Goal: Use online tool/utility: Utilize a website feature to perform a specific function

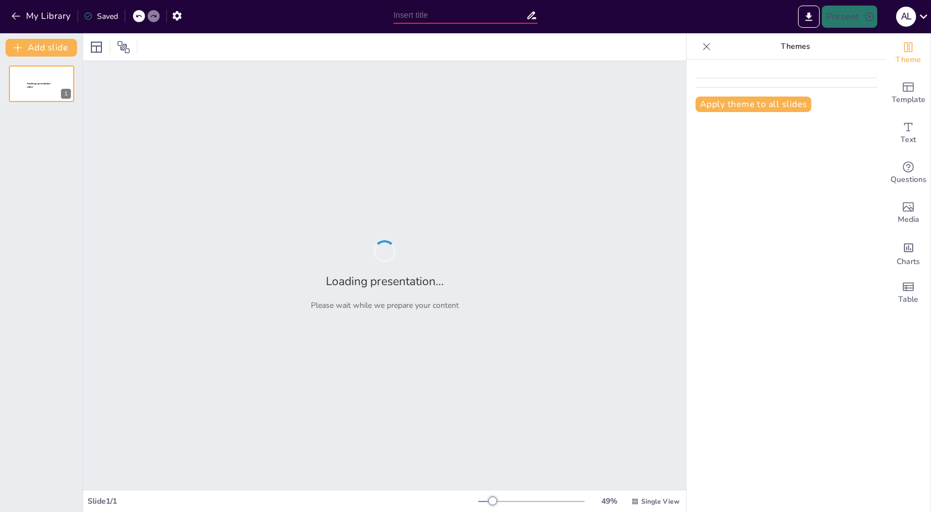
type input "Impacto de la Estructura de Desglose de Trabajo en la Planificación y Ejecución…"
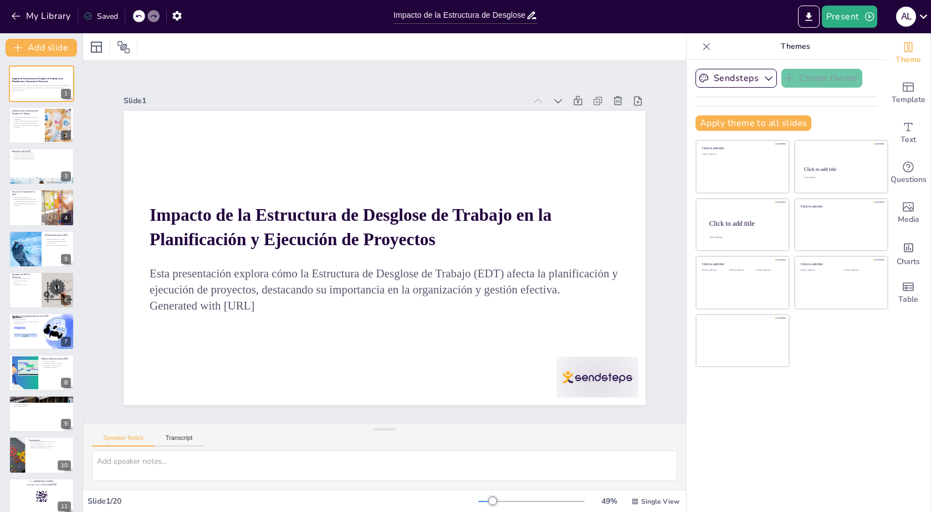
checkbox input "true"
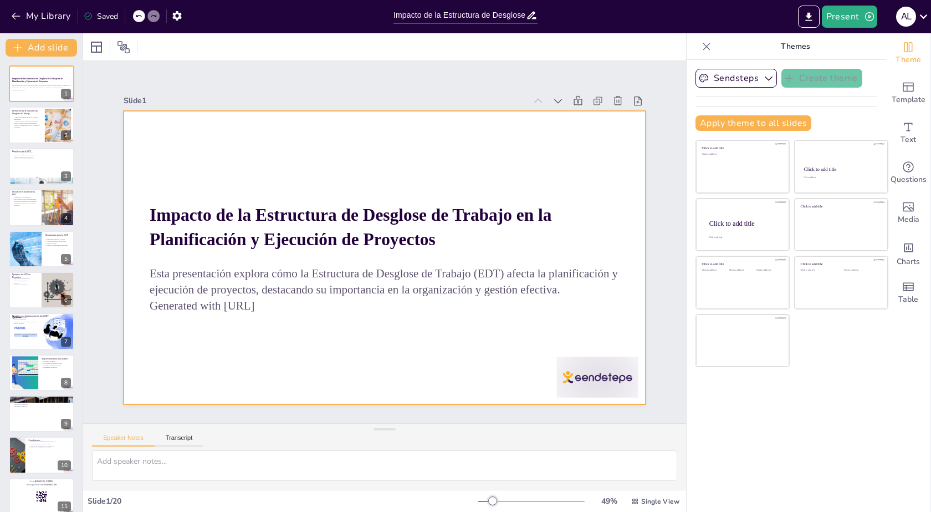
checkbox input "true"
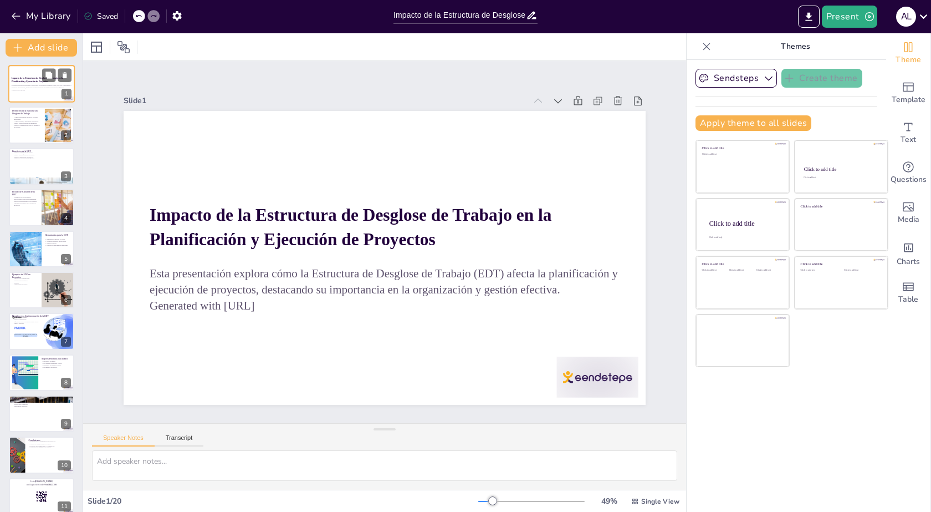
checkbox input "true"
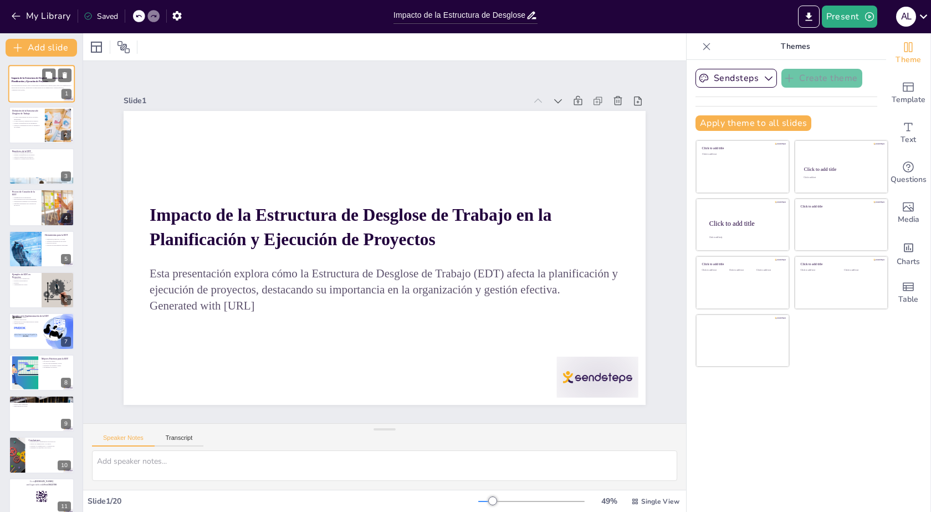
checkbox input "true"
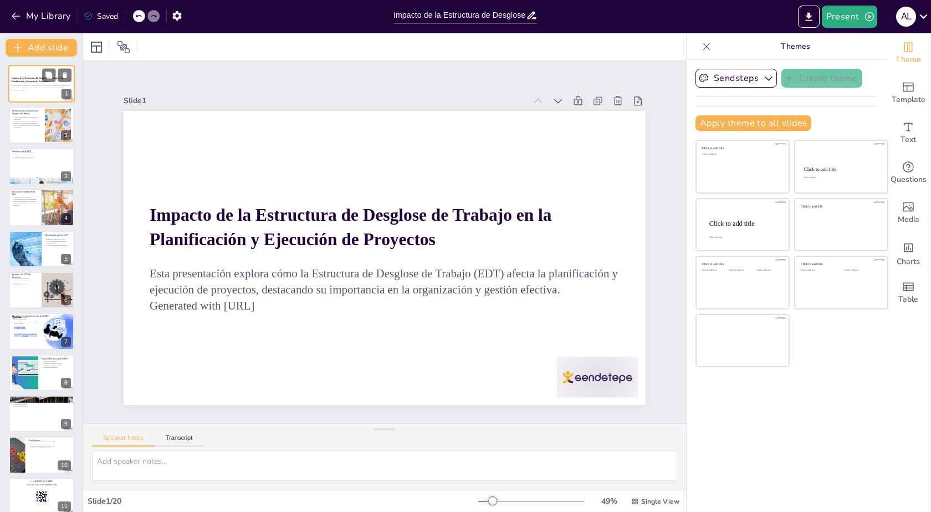
checkbox input "true"
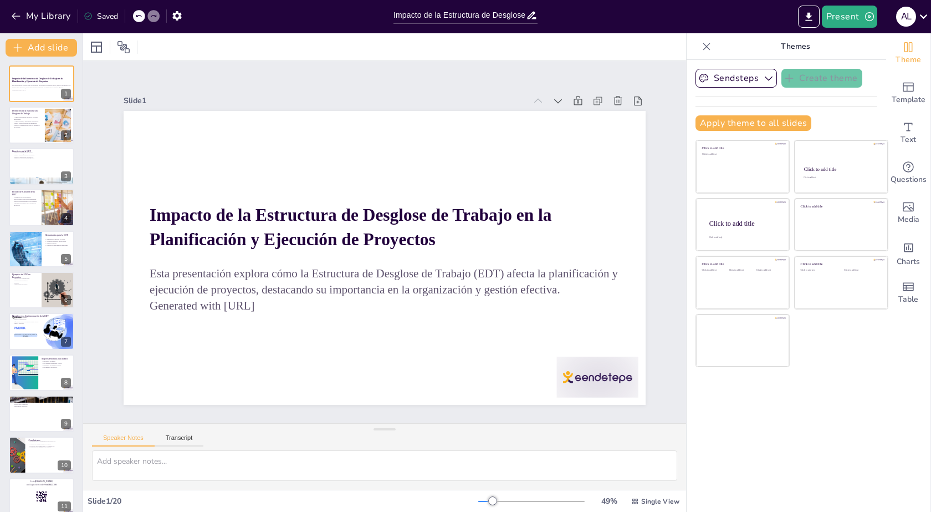
checkbox input "true"
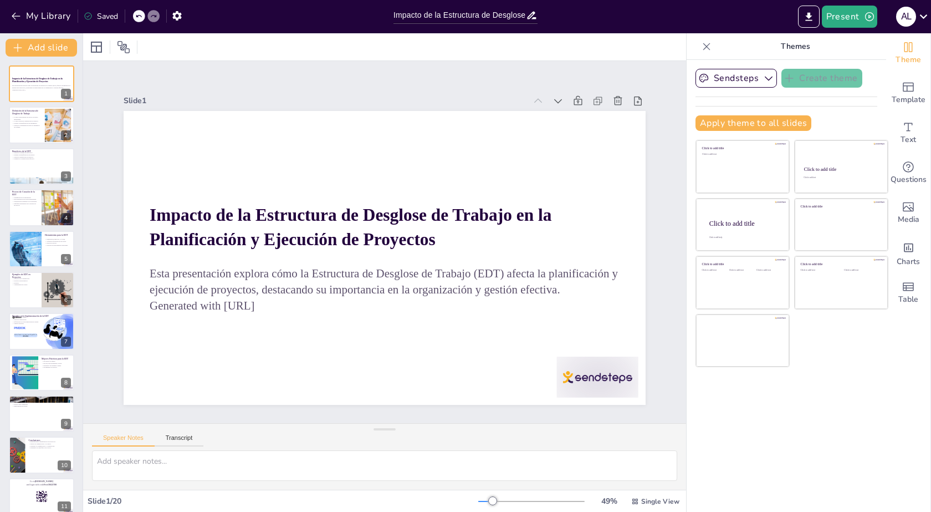
checkbox input "true"
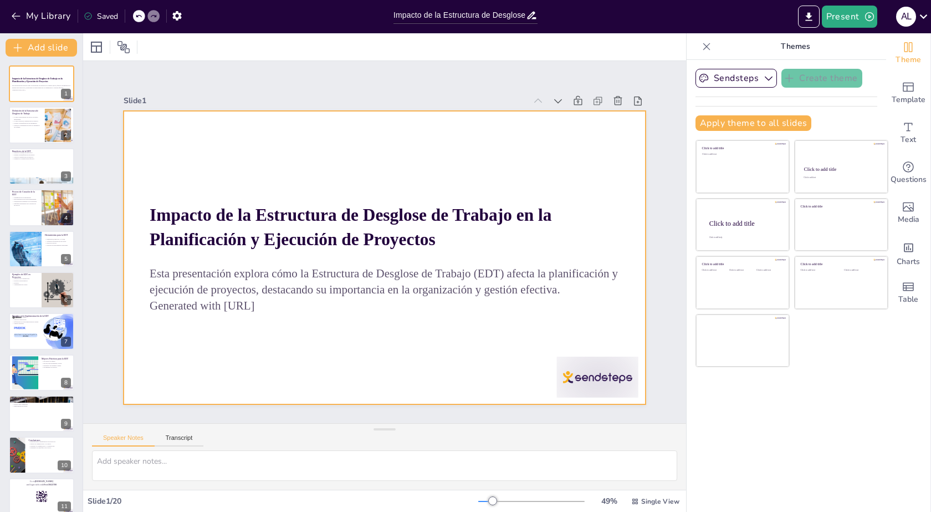
checkbox input "true"
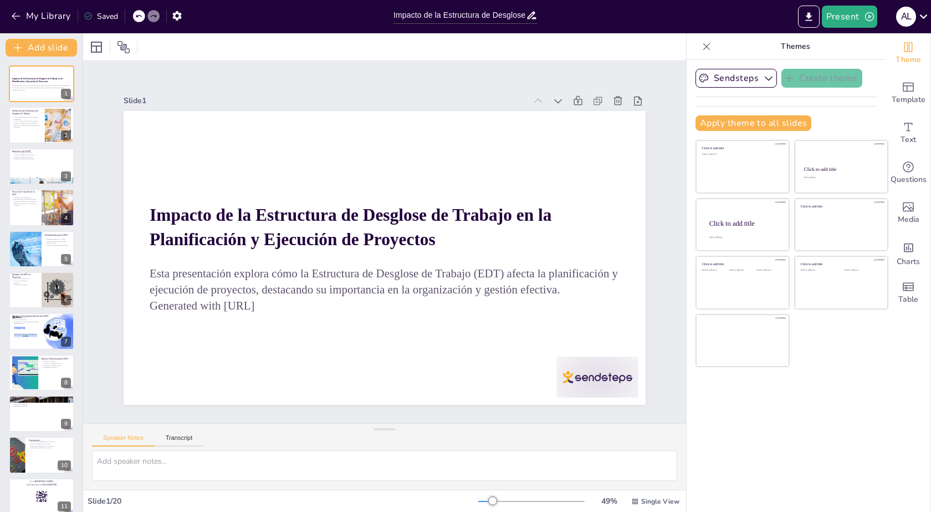
checkbox input "true"
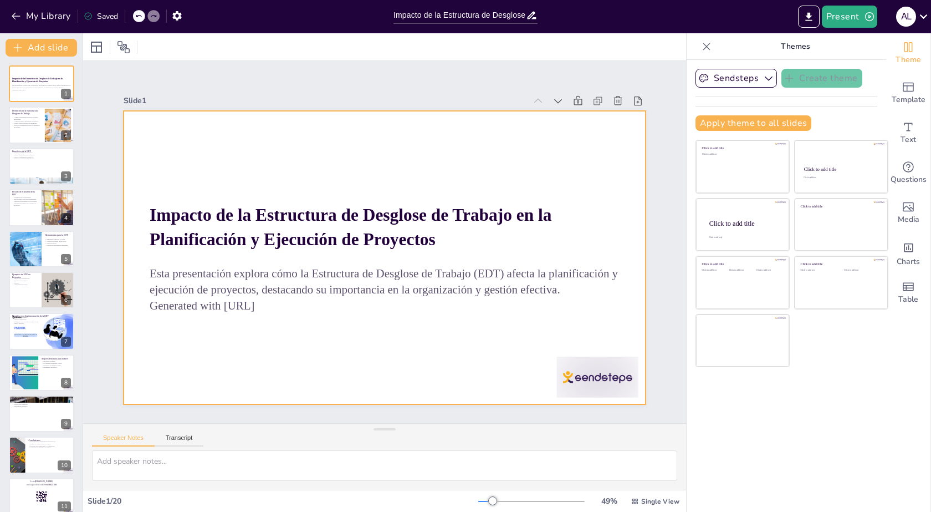
checkbox input "true"
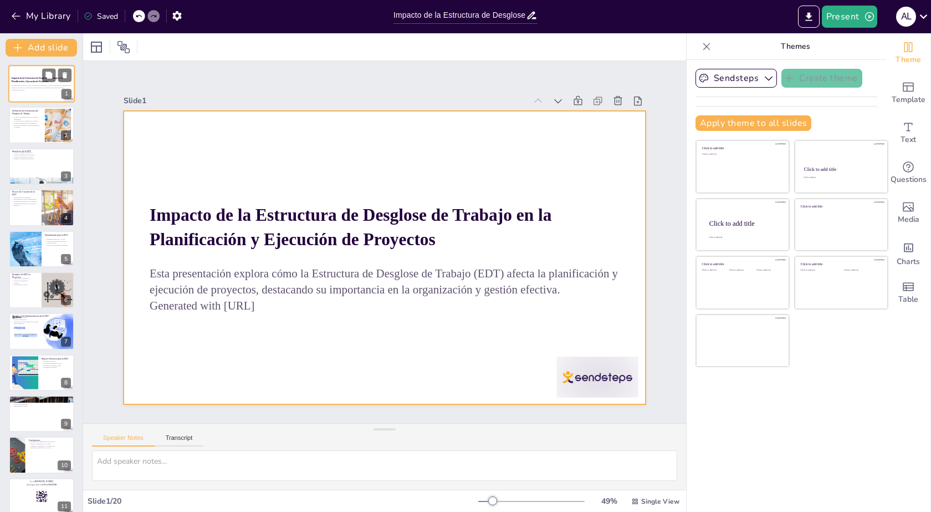
checkbox input "true"
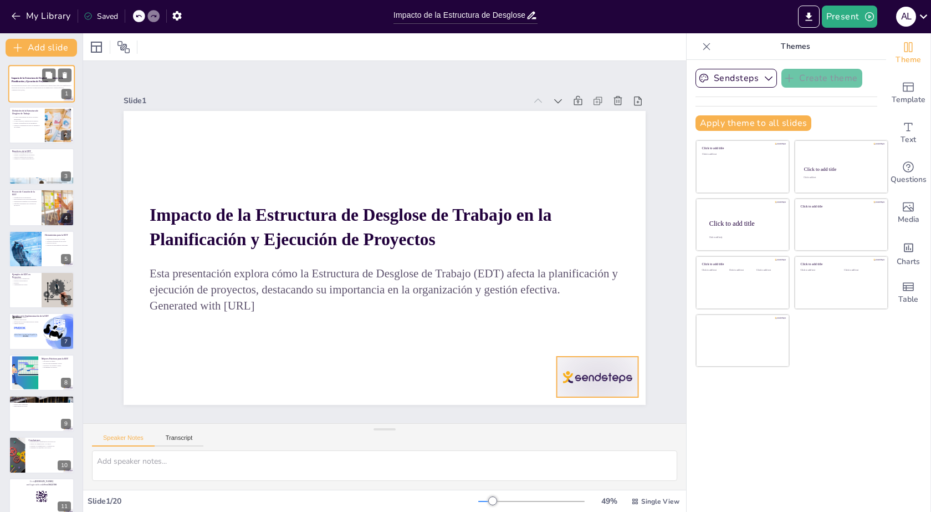
checkbox input "true"
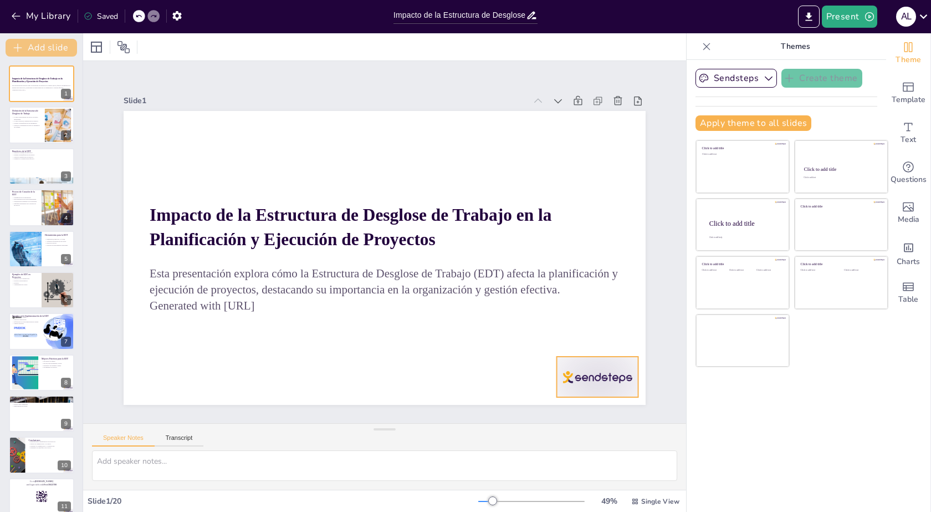
checkbox input "true"
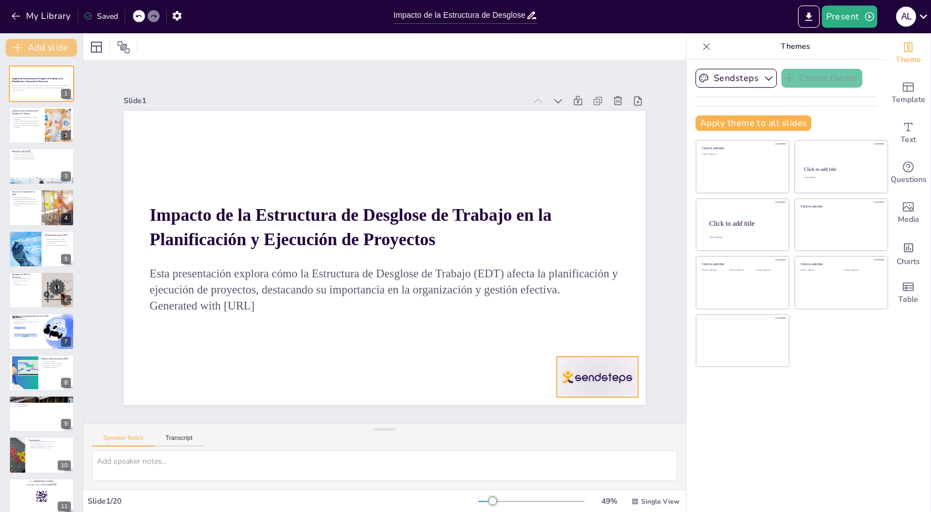
checkbox input "true"
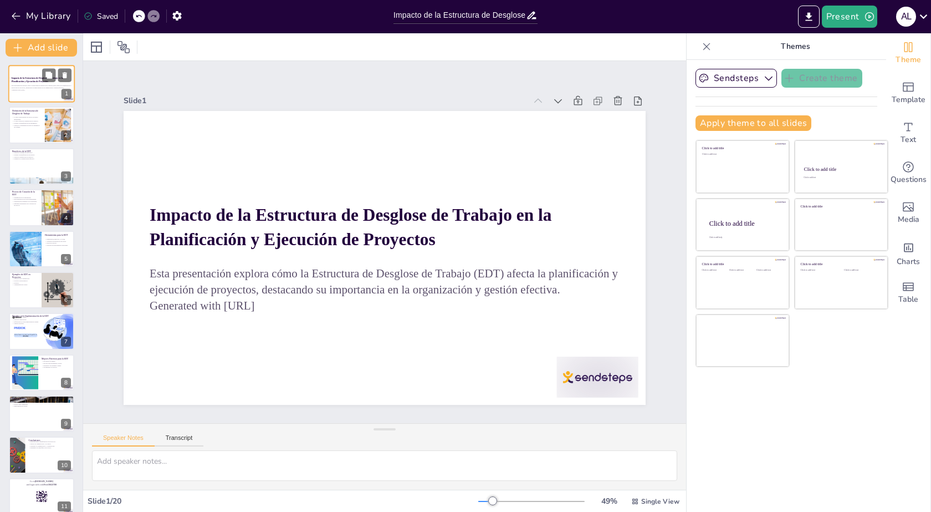
checkbox input "true"
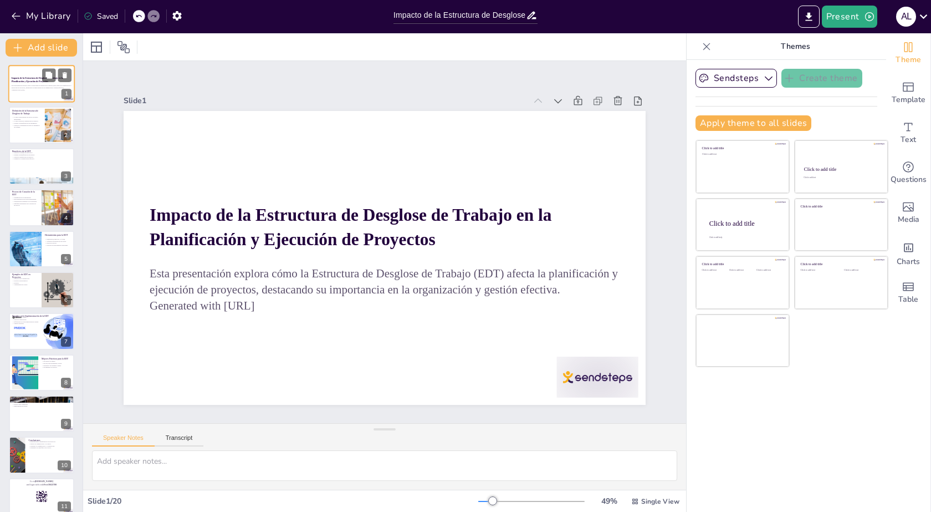
checkbox input "true"
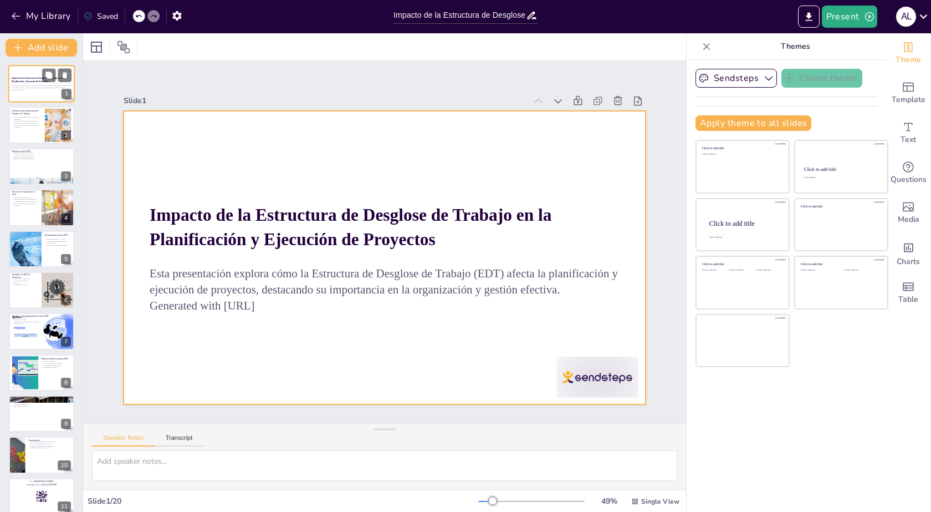
checkbox input "true"
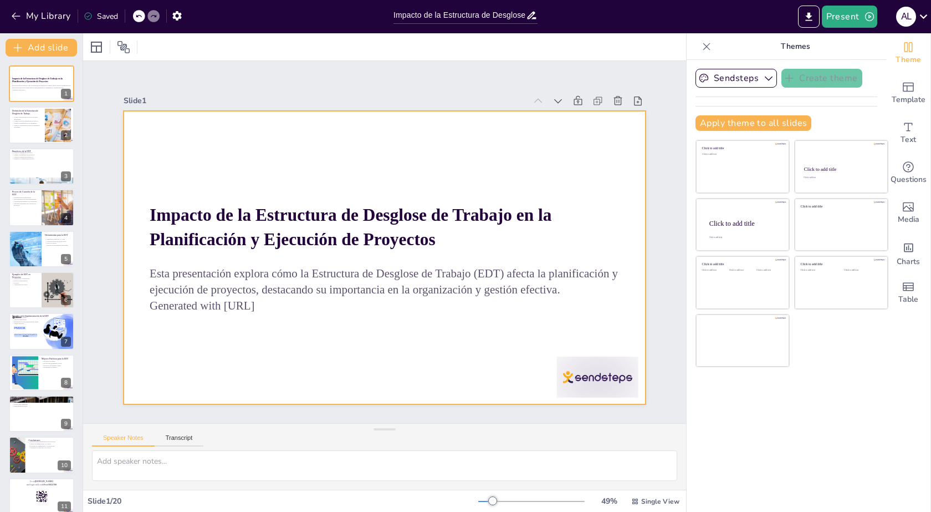
checkbox input "true"
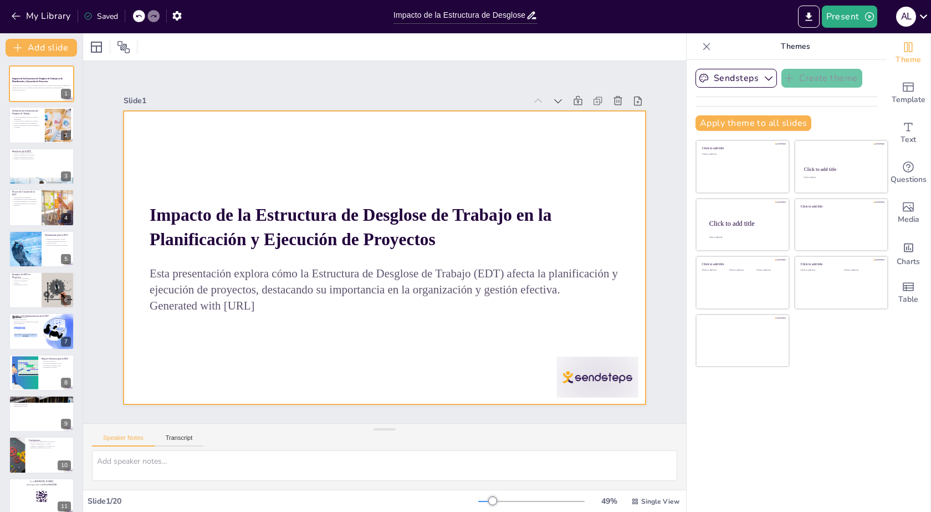
checkbox input "true"
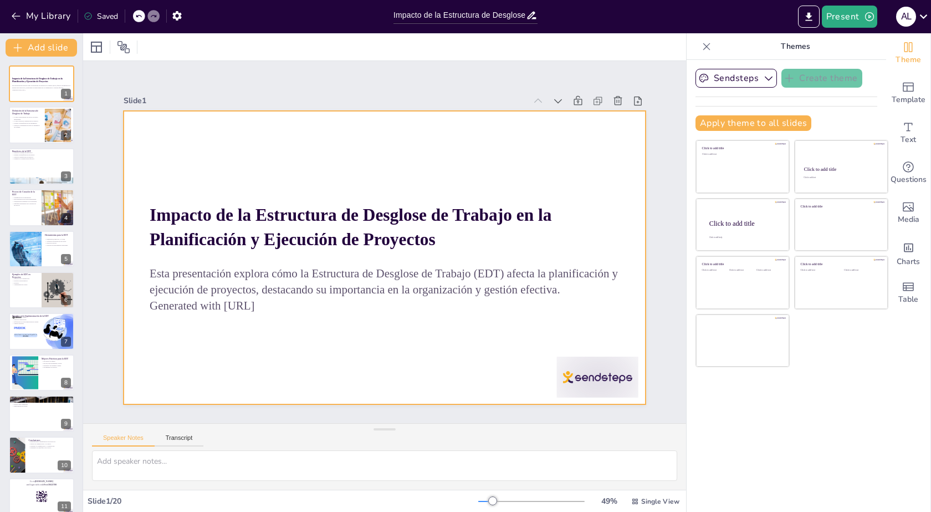
checkbox input "true"
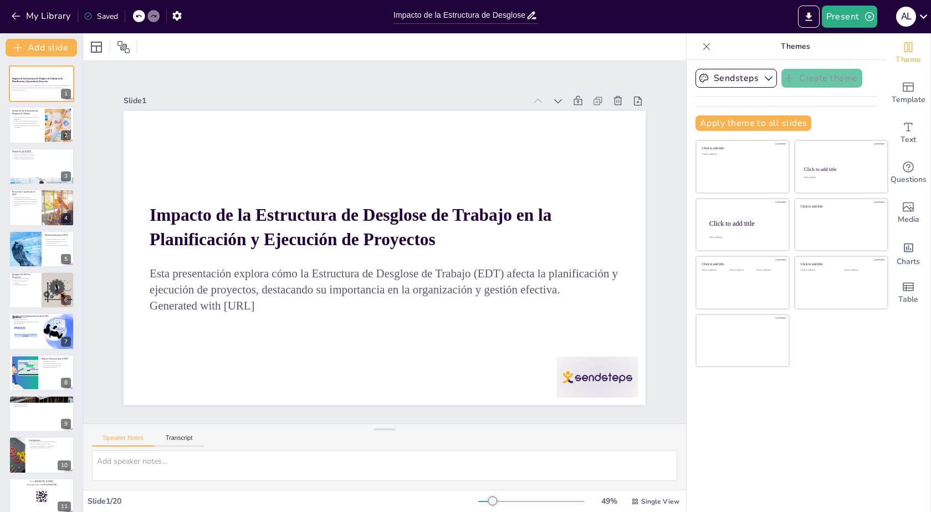
checkbox input "true"
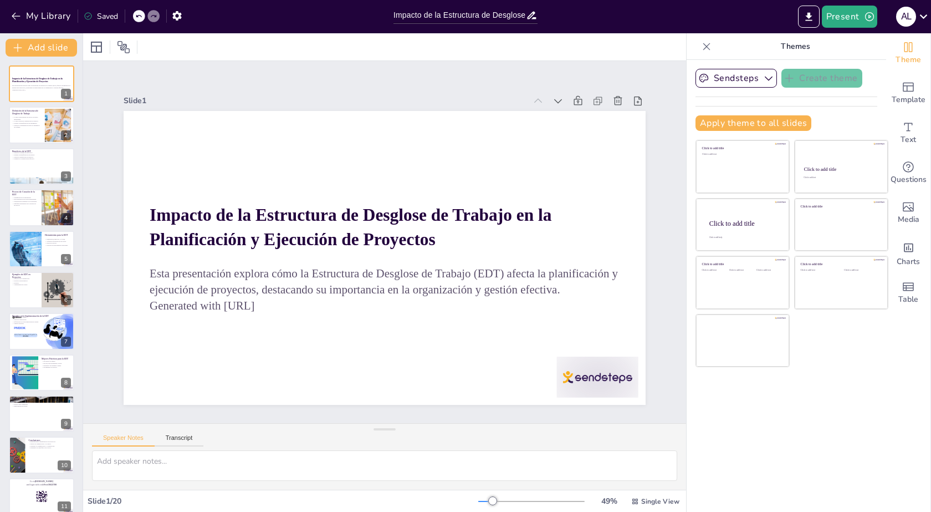
checkbox input "true"
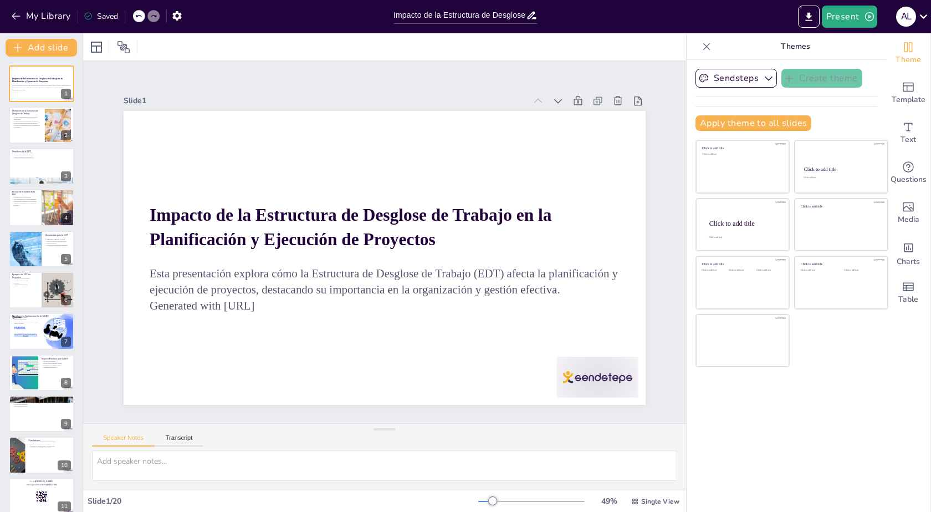
checkbox input "true"
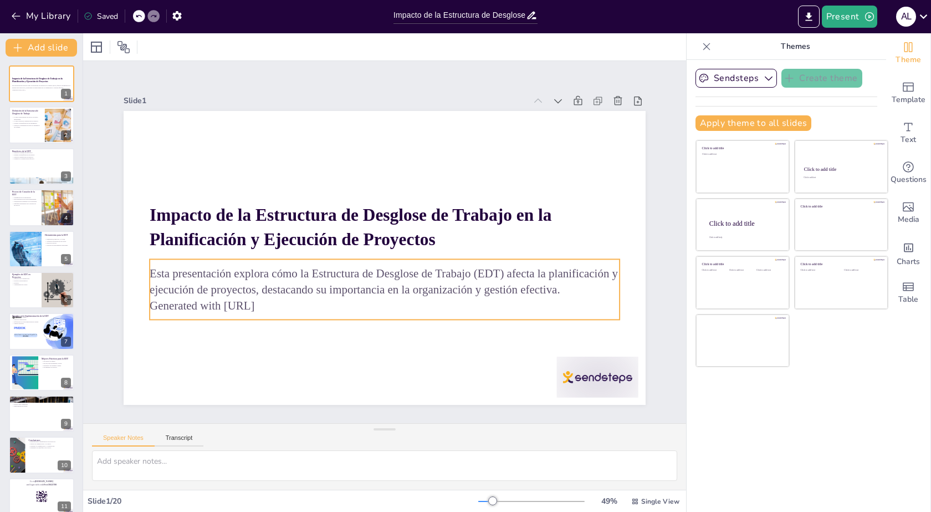
checkbox input "true"
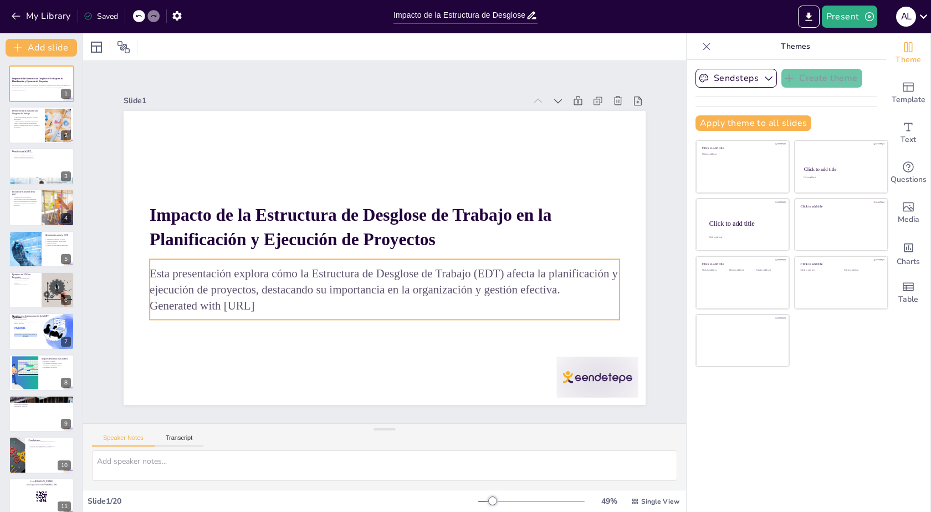
checkbox input "true"
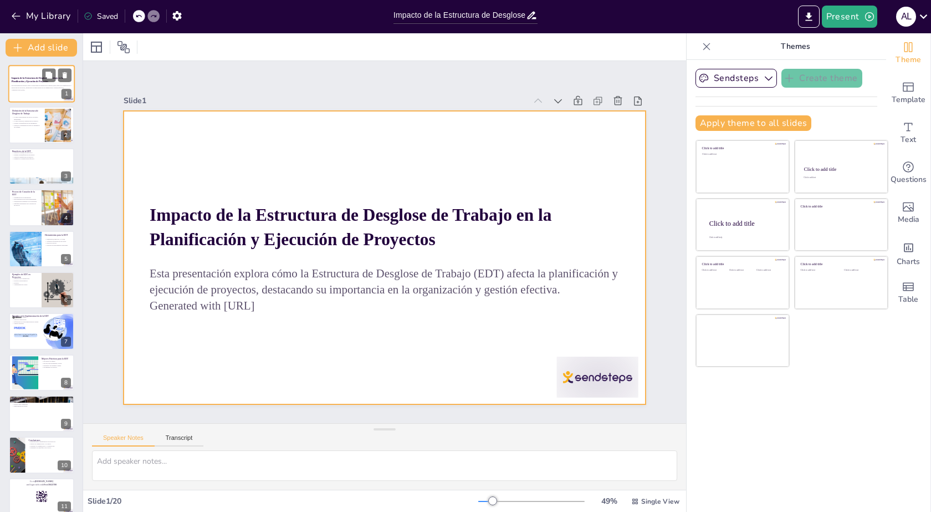
checkbox input "true"
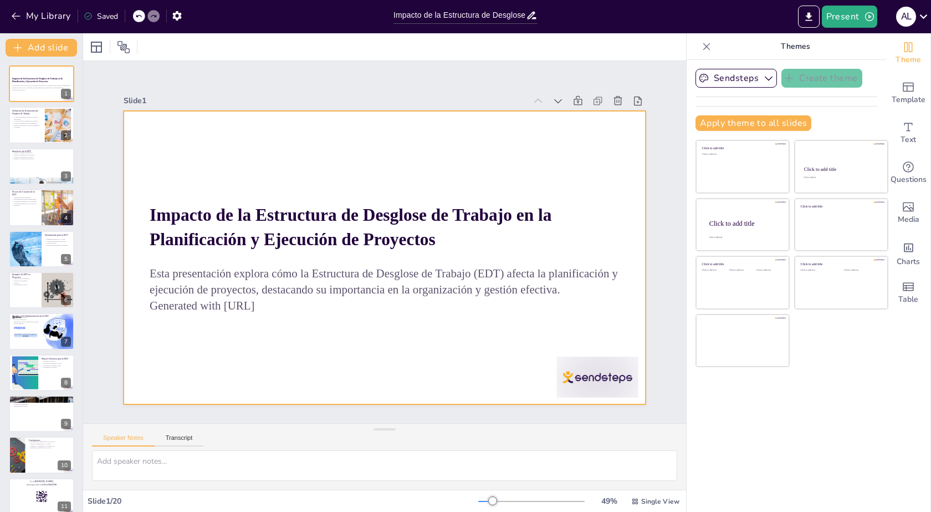
checkbox input "true"
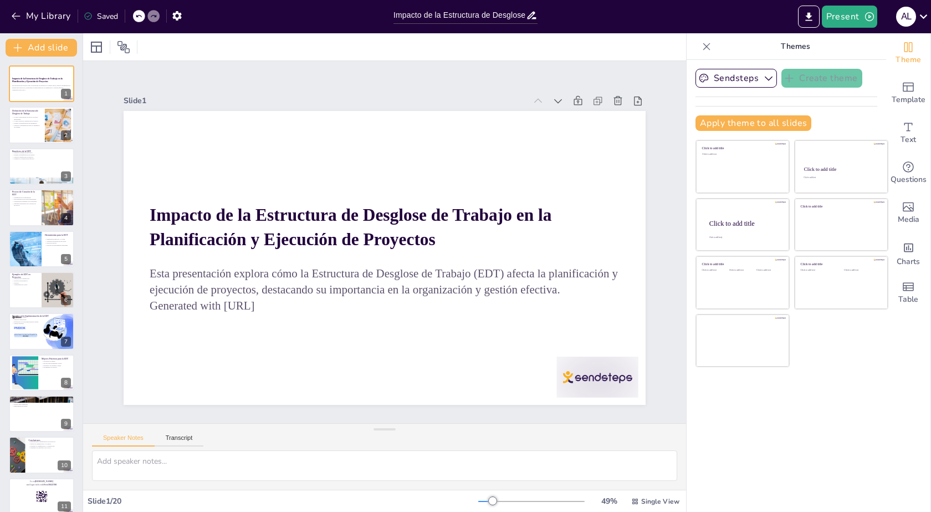
checkbox input "true"
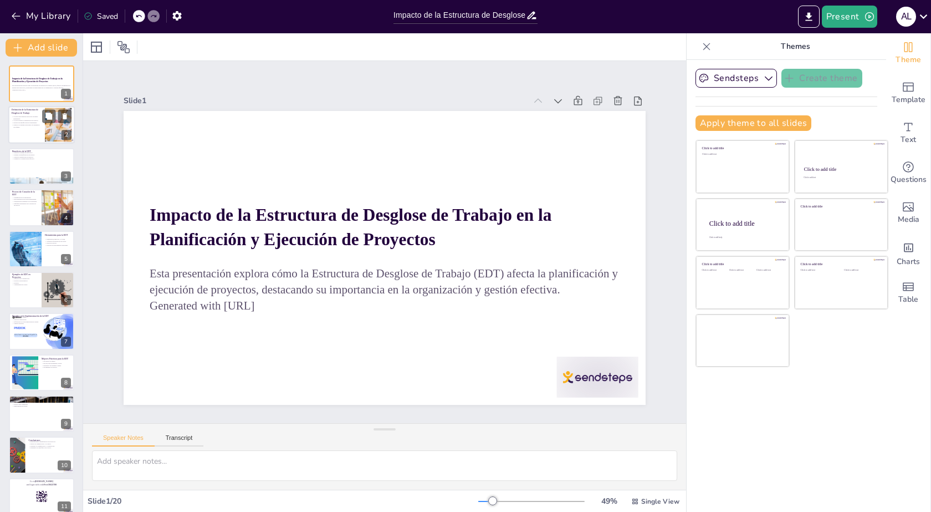
checkbox input "true"
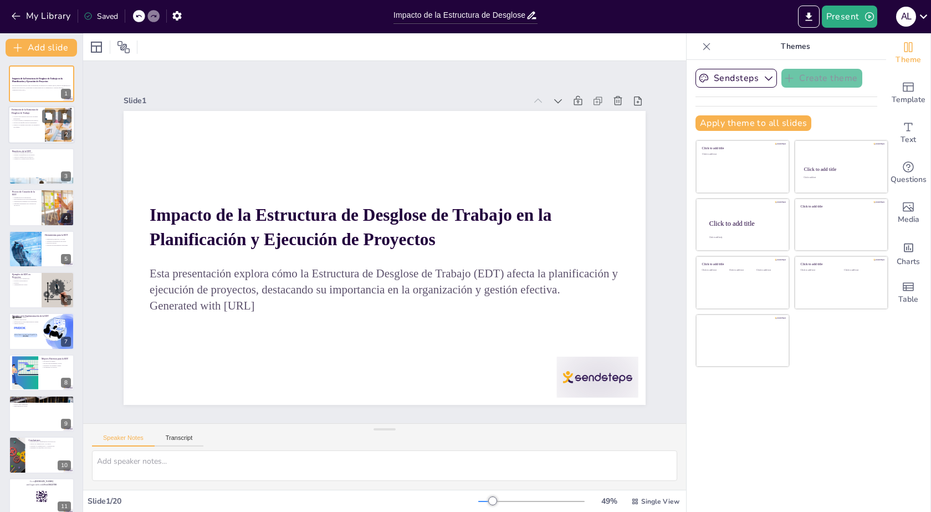
click at [30, 116] on p "La EDT descompone proyectos en partes manejables." at bounding box center [27, 118] width 30 height 4
type textarea "La descomposición de proyectos en partes manejables es esencial para una planif…"
checkbox input "true"
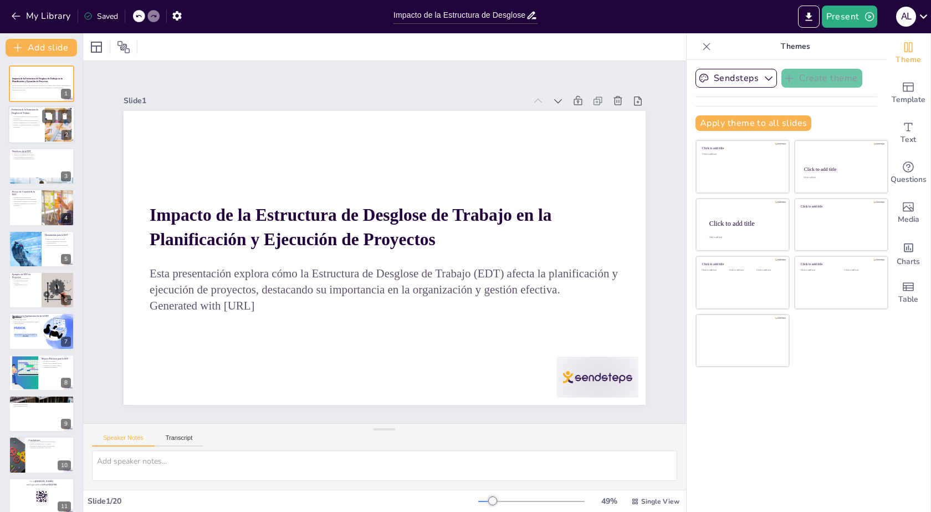
checkbox input "true"
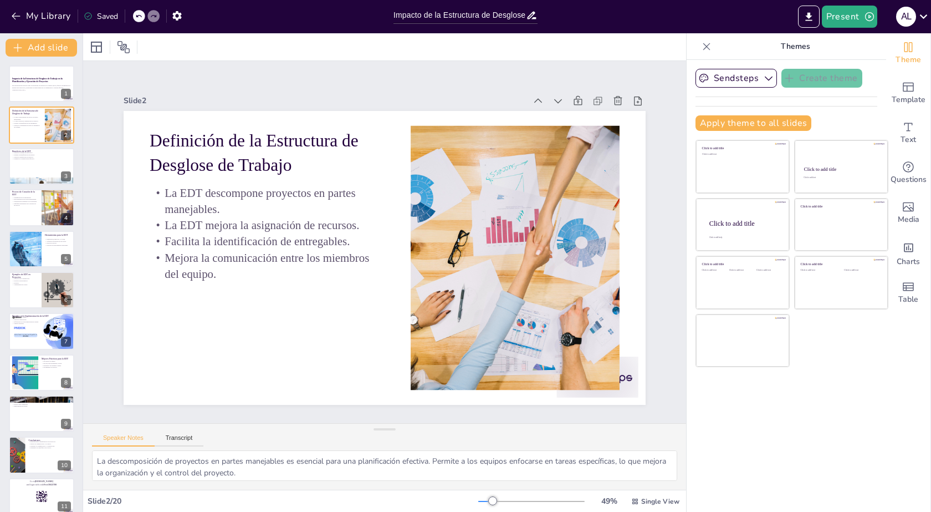
checkbox input "true"
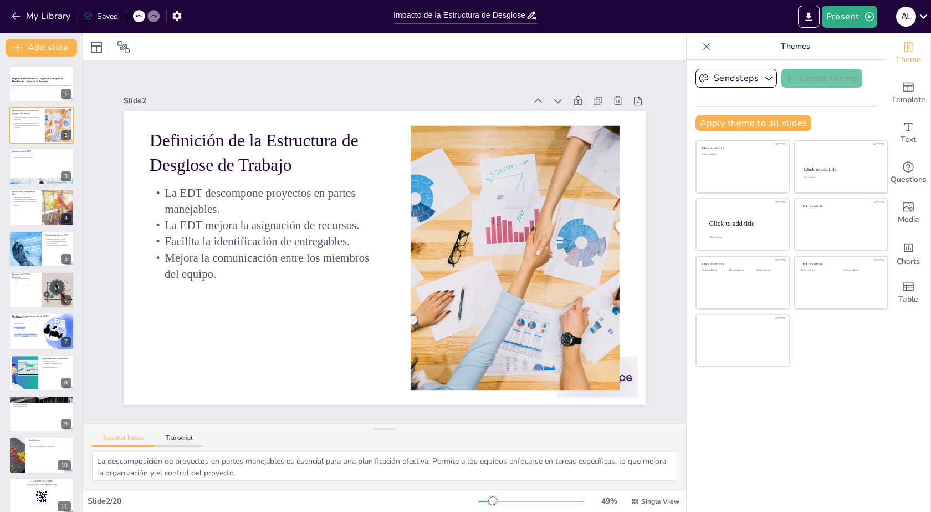
checkbox input "true"
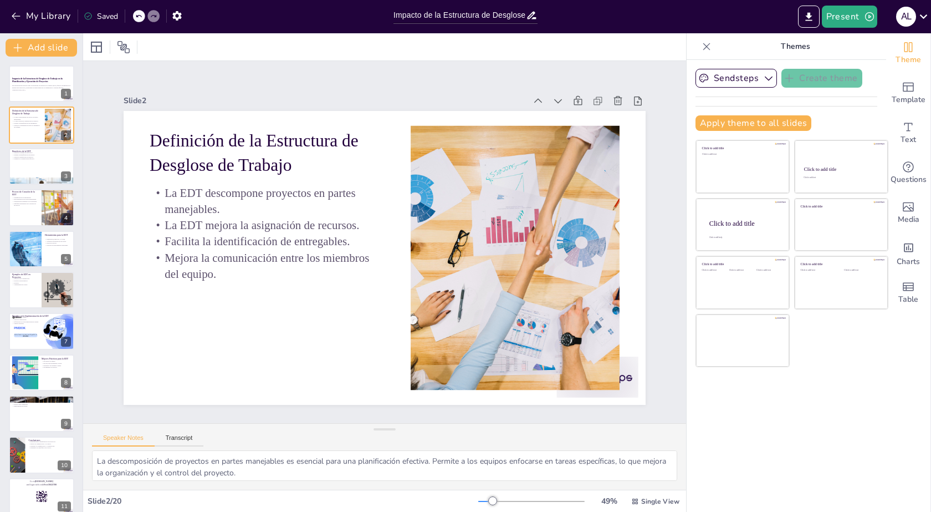
checkbox input "true"
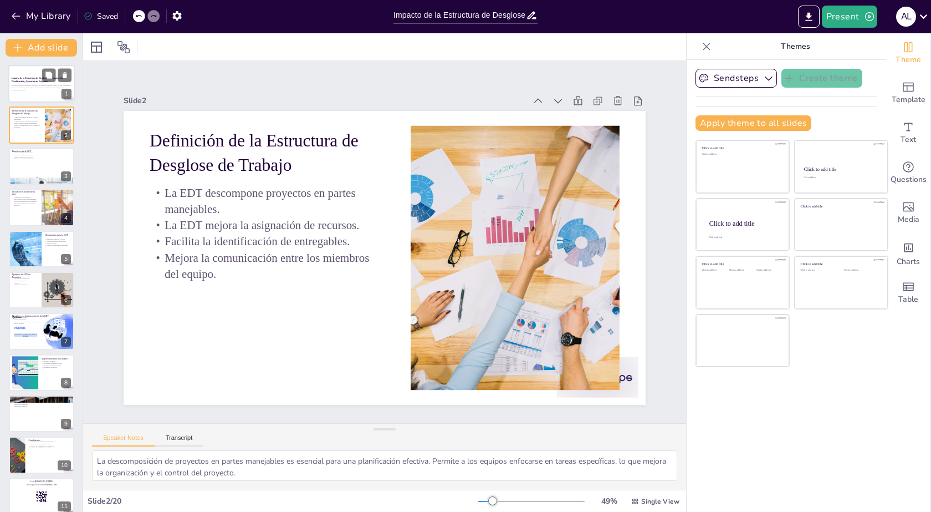
checkbox input "true"
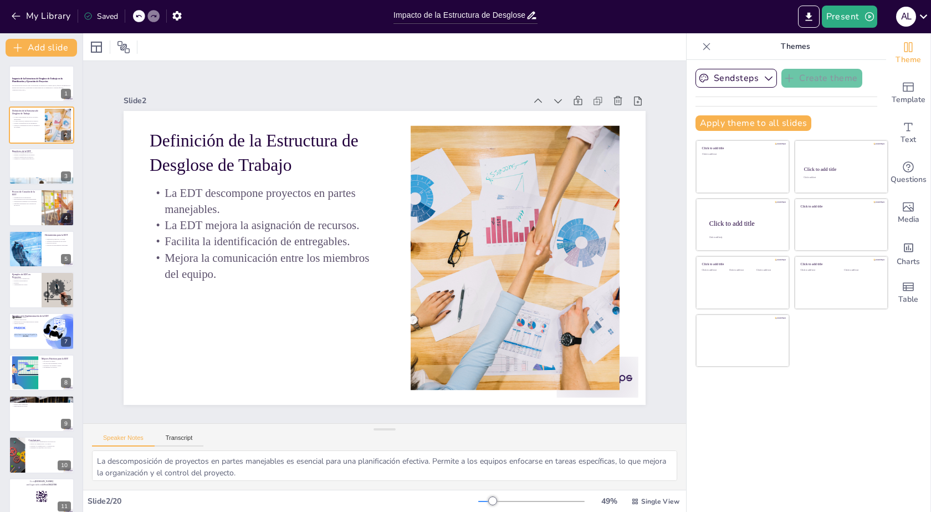
checkbox input "true"
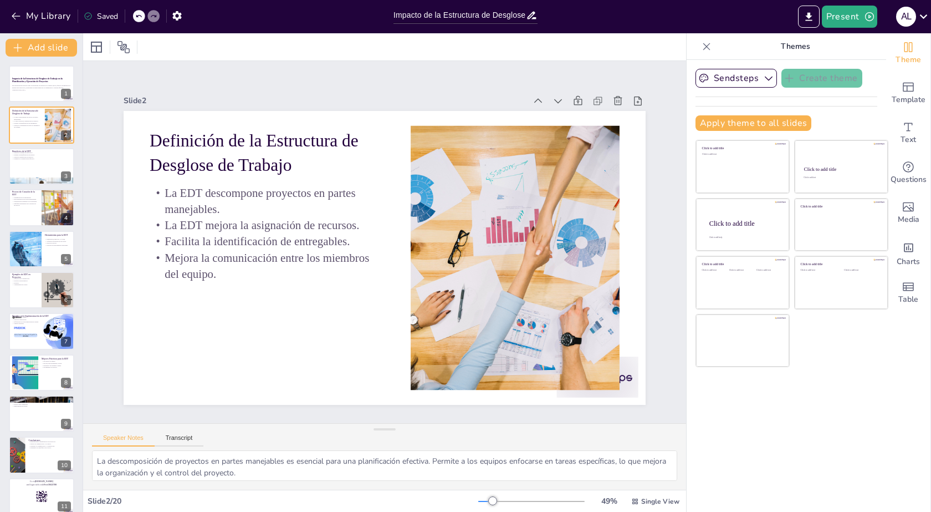
checkbox input "true"
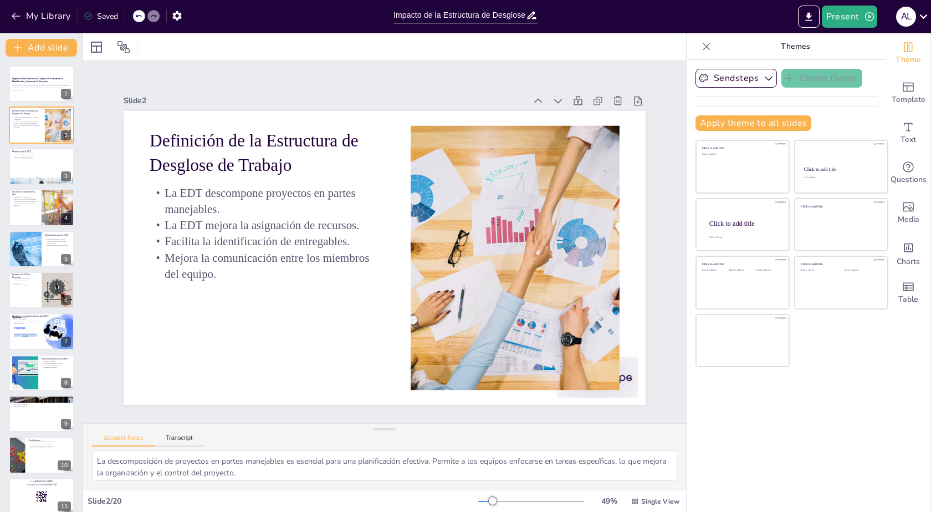
checkbox input "true"
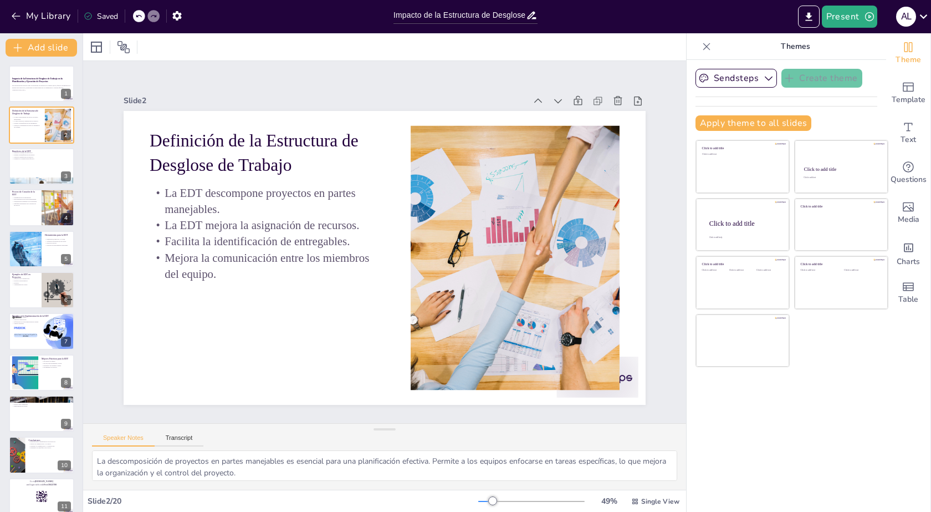
checkbox input "true"
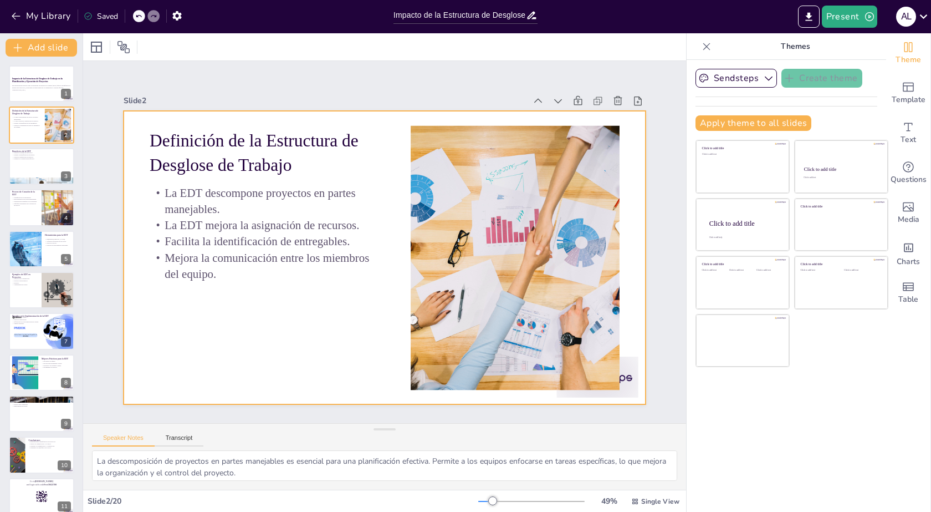
checkbox input "true"
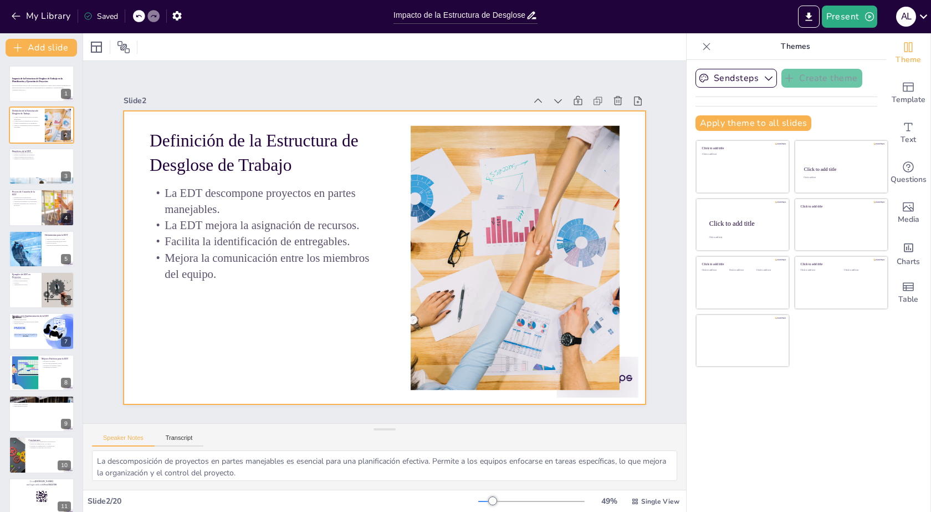
checkbox input "true"
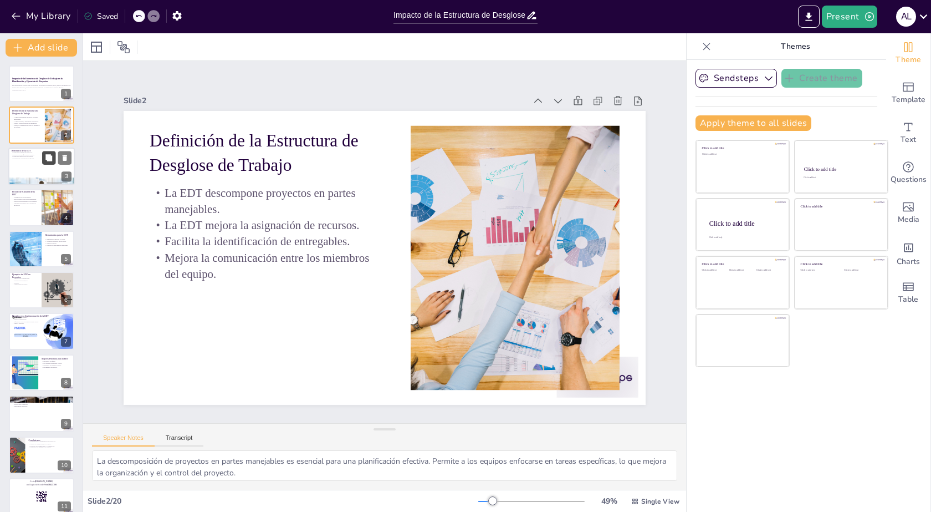
click at [44, 157] on button at bounding box center [48, 157] width 13 height 13
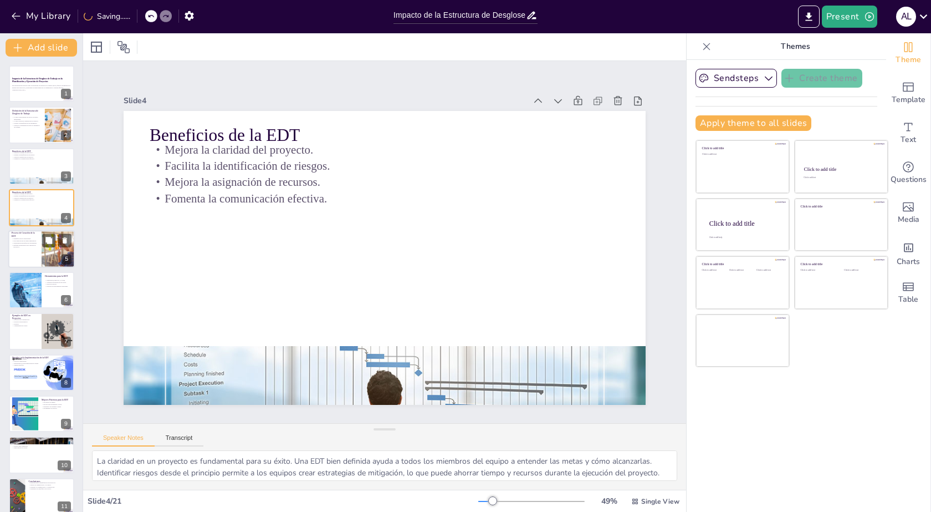
click at [34, 239] on p "Identificación de entregables." at bounding box center [25, 238] width 27 height 2
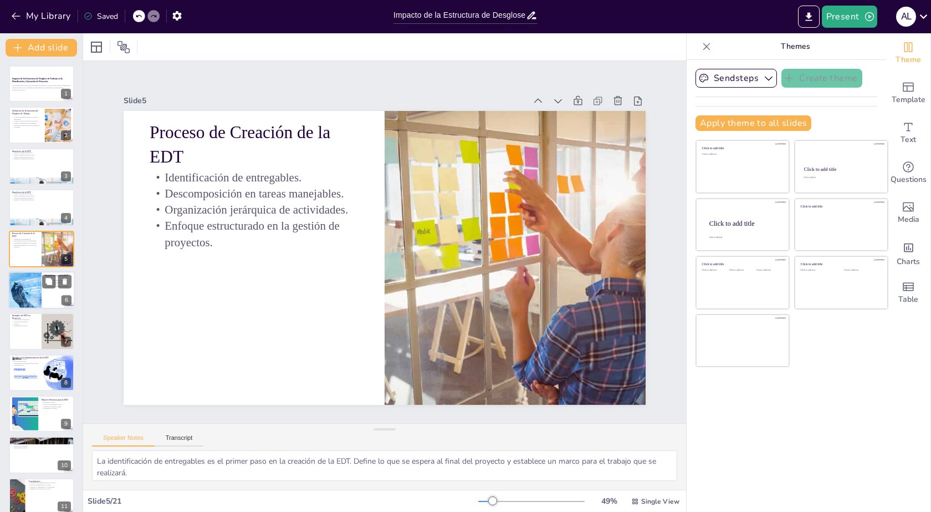
click at [19, 283] on div at bounding box center [25, 290] width 90 height 38
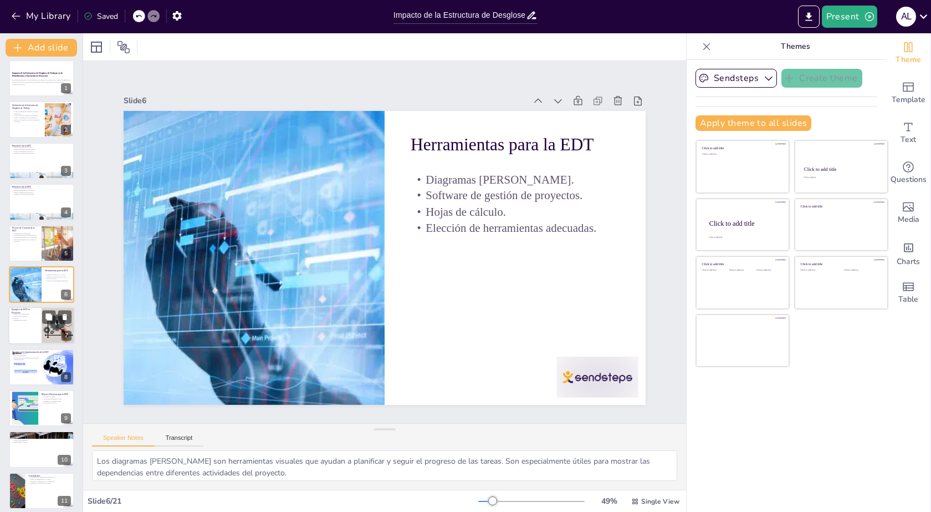
click at [22, 320] on p "Versatilidad de la EDT." at bounding box center [25, 320] width 27 height 2
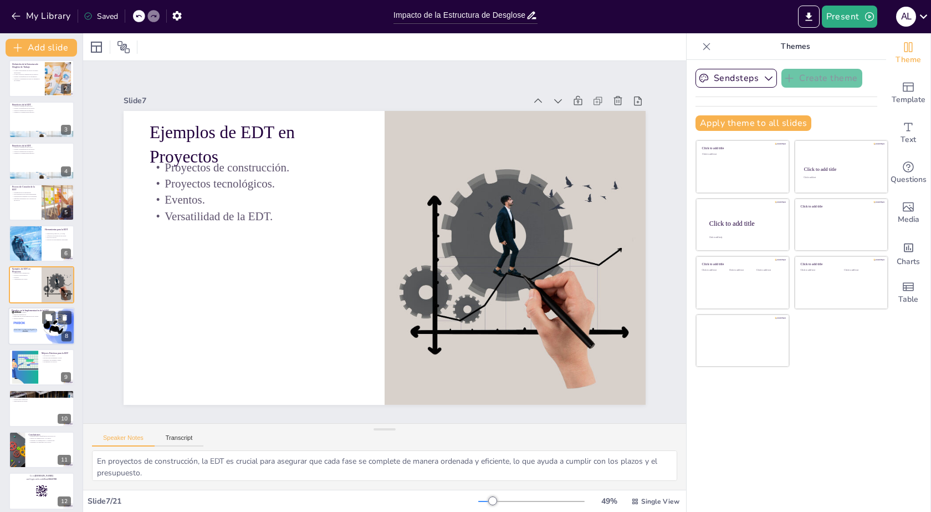
click at [23, 318] on p "Superar desafíos." at bounding box center [42, 318] width 60 height 2
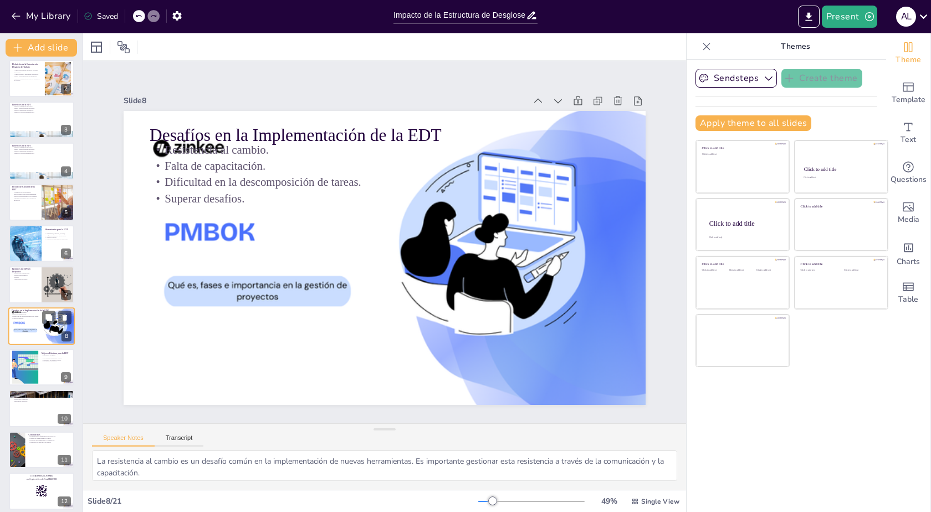
scroll to position [88, 0]
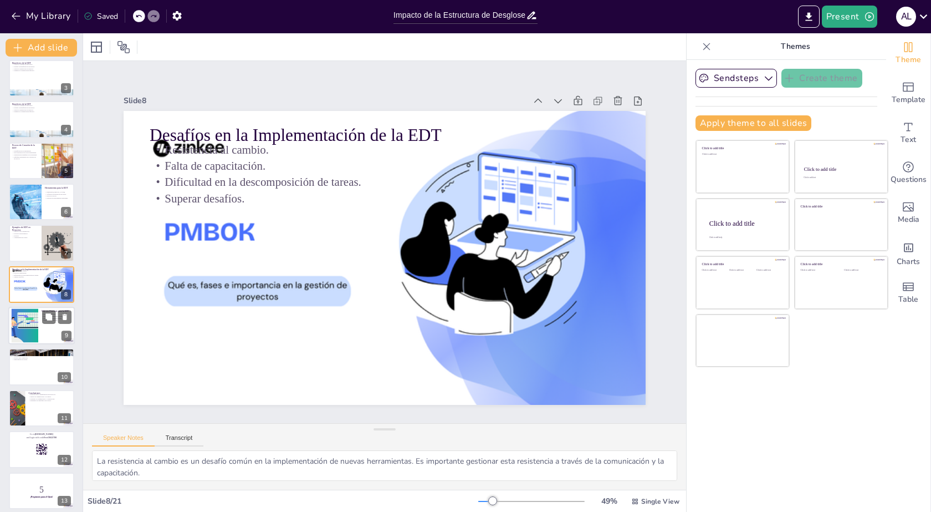
click at [35, 330] on div at bounding box center [25, 326] width 46 height 34
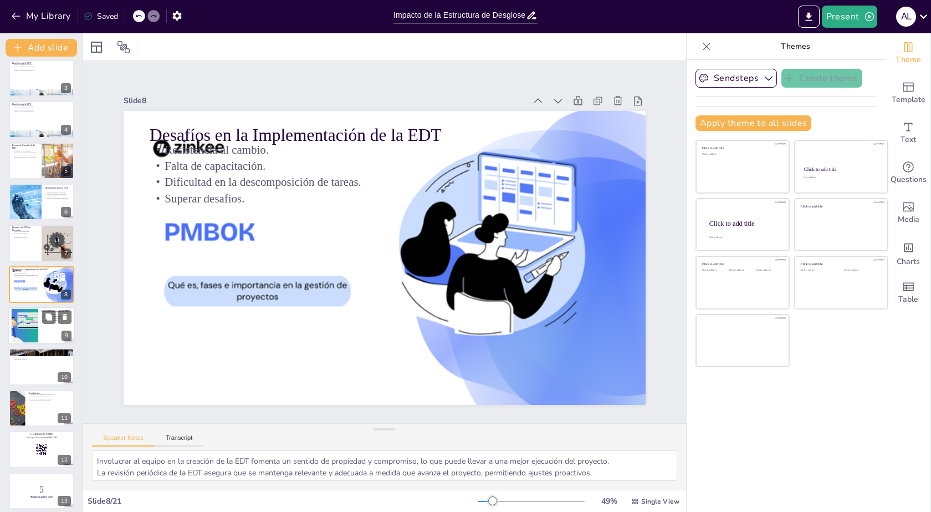
scroll to position [129, 0]
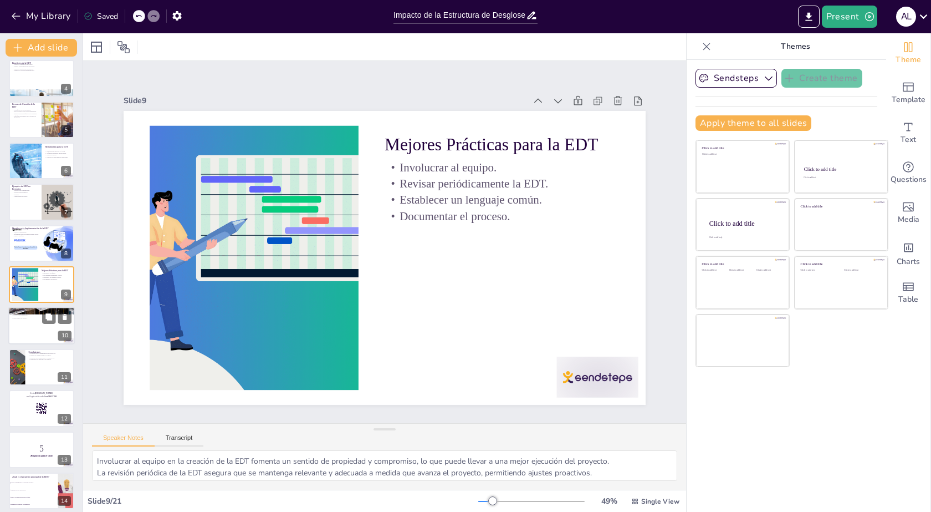
click at [18, 318] on p "Importancia de la EDT." at bounding box center [42, 318] width 60 height 2
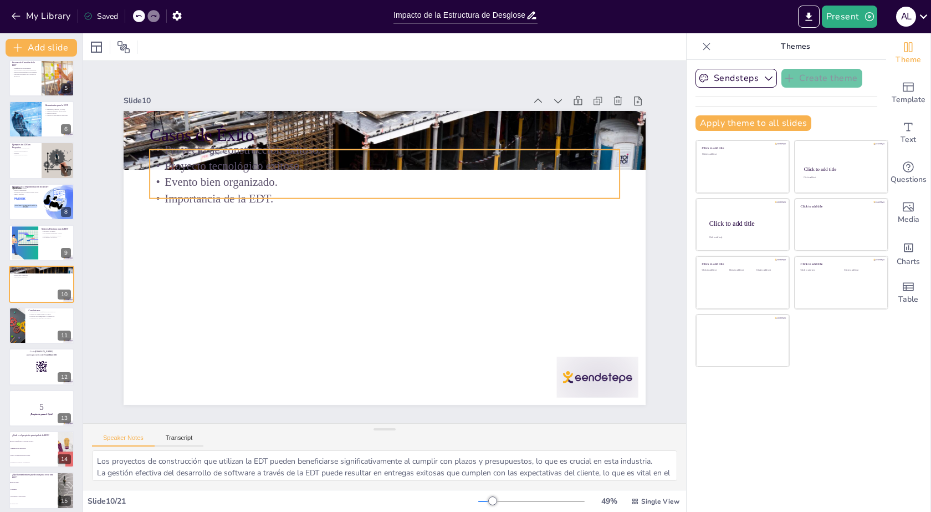
click at [252, 158] on p "Proyecto tecnológico exitoso." at bounding box center [423, 175] width 415 height 249
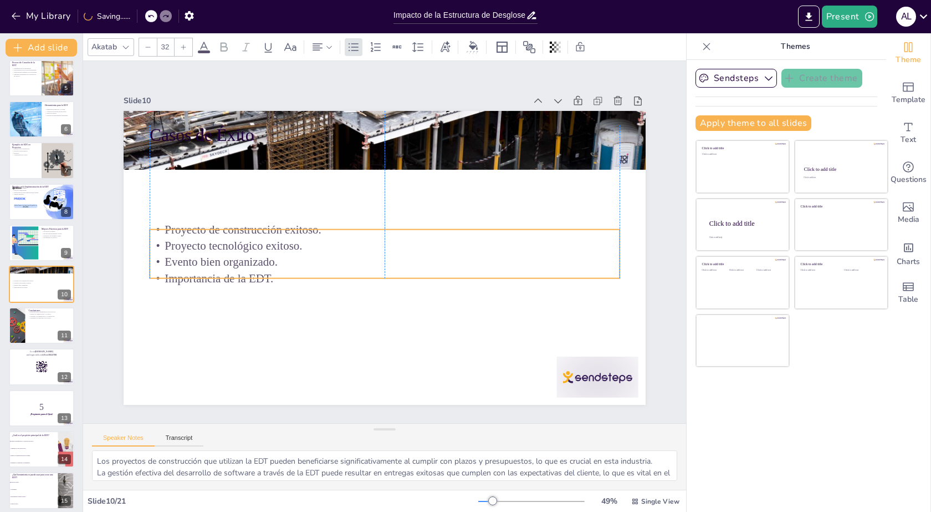
drag, startPoint x: 282, startPoint y: 146, endPoint x: 283, endPoint y: 226, distance: 79.8
click at [283, 226] on p "Proyecto de construcción exitoso." at bounding box center [394, 233] width 327 height 360
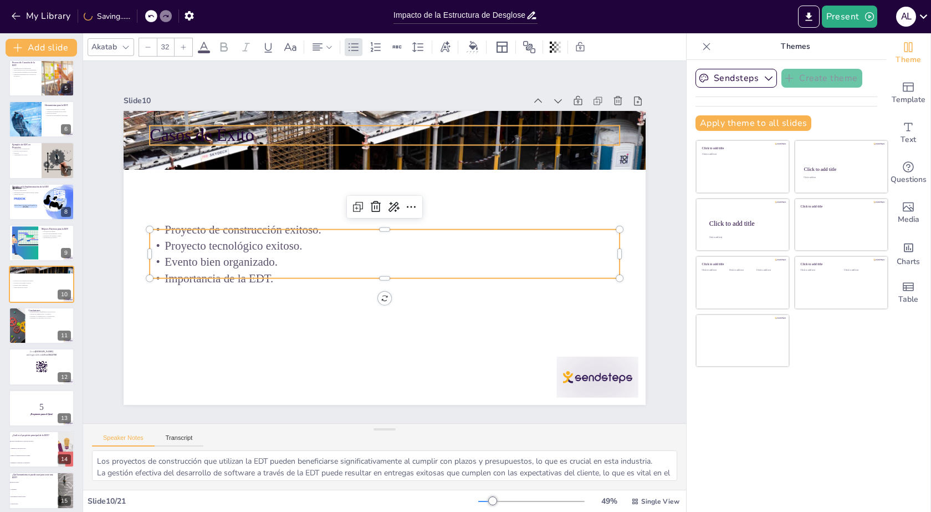
click at [216, 121] on p "Casos de Éxito" at bounding box center [407, 136] width 465 height 121
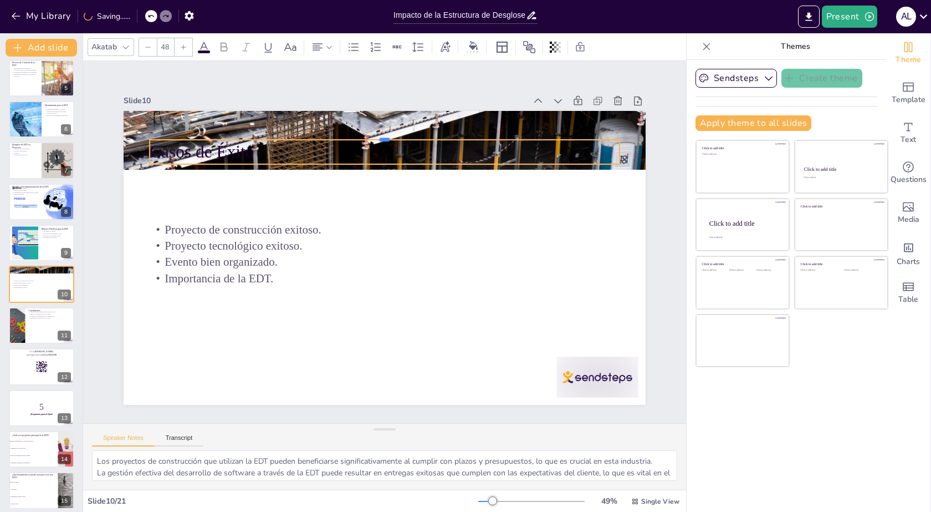
drag, startPoint x: 224, startPoint y: 119, endPoint x: 244, endPoint y: 126, distance: 21.7
click at [219, 188] on div "Casos de Éxito Proyecto de construcción exitoso. Proyecto tecnológico exitoso. …" at bounding box center [381, 257] width 572 height 396
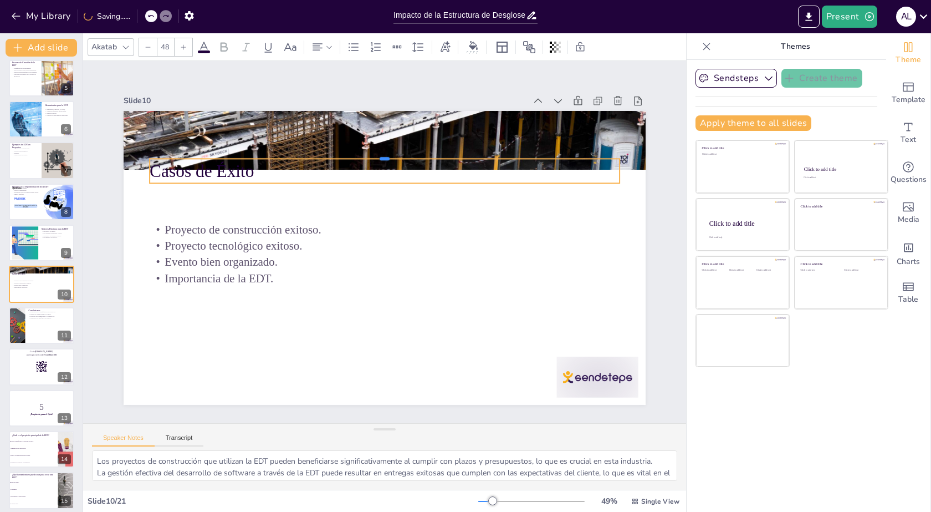
drag, startPoint x: 253, startPoint y: 132, endPoint x: 238, endPoint y: 216, distance: 85.0
click at [238, 216] on div "Casos de Éxito Proyecto de construcción exitoso. Proyecto tecnológico exitoso. …" at bounding box center [385, 258] width 522 height 294
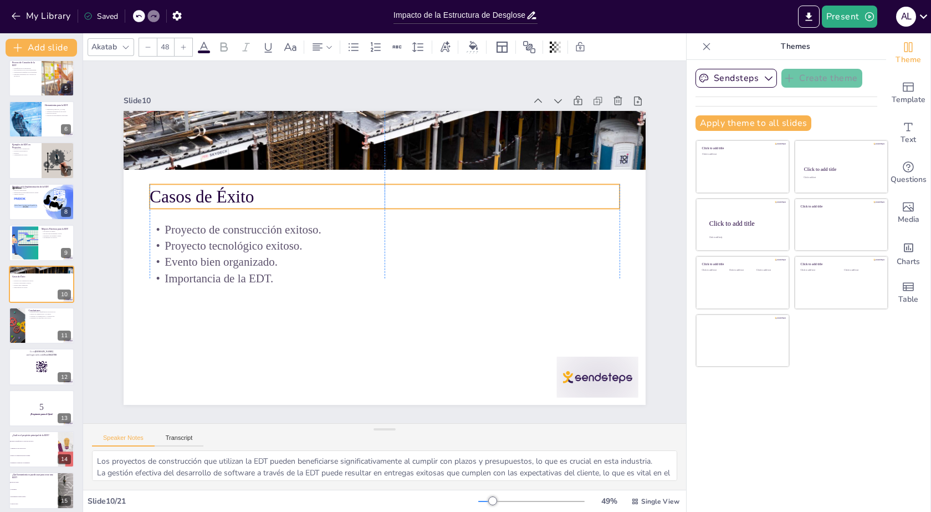
drag, startPoint x: 207, startPoint y: 176, endPoint x: 207, endPoint y: 202, distance: 25.5
click at [207, 202] on p "Casos de Éxito" at bounding box center [390, 196] width 470 height 73
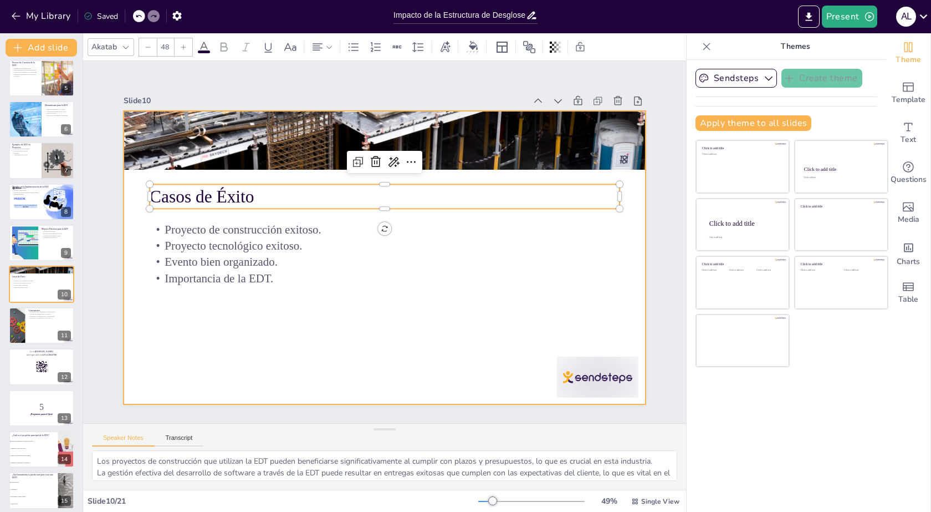
click at [244, 330] on div at bounding box center [380, 257] width 588 height 441
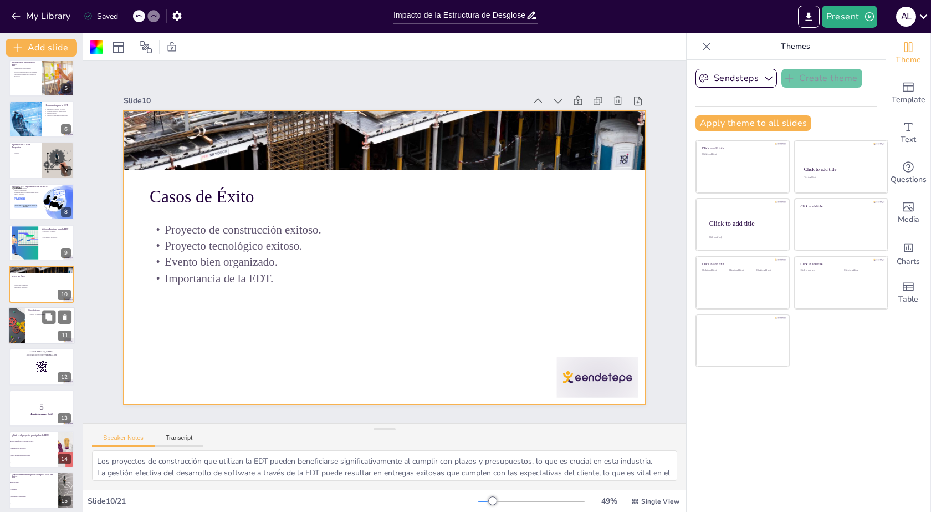
click at [33, 322] on div at bounding box center [41, 326] width 67 height 38
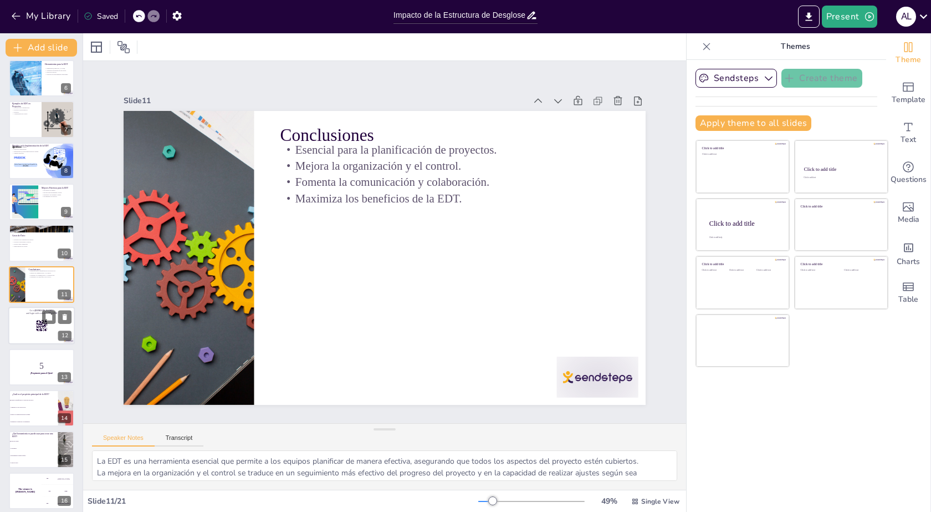
click at [20, 326] on div at bounding box center [41, 326] width 67 height 38
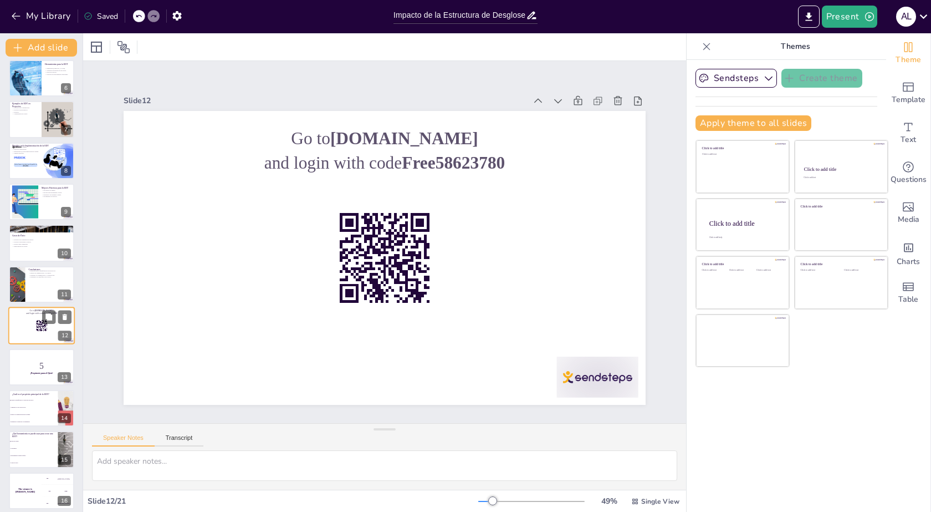
scroll to position [253, 0]
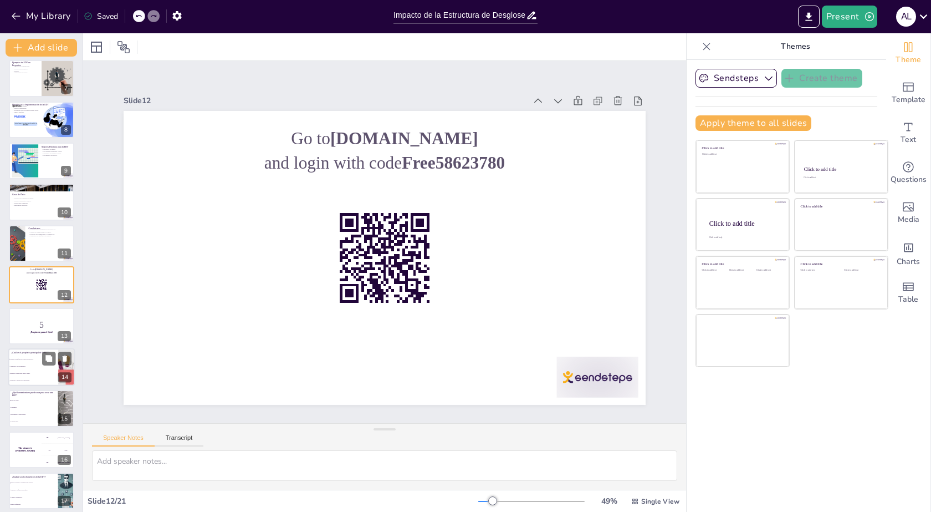
click at [19, 369] on li "Aumentar el costo del proyecto." at bounding box center [33, 366] width 50 height 7
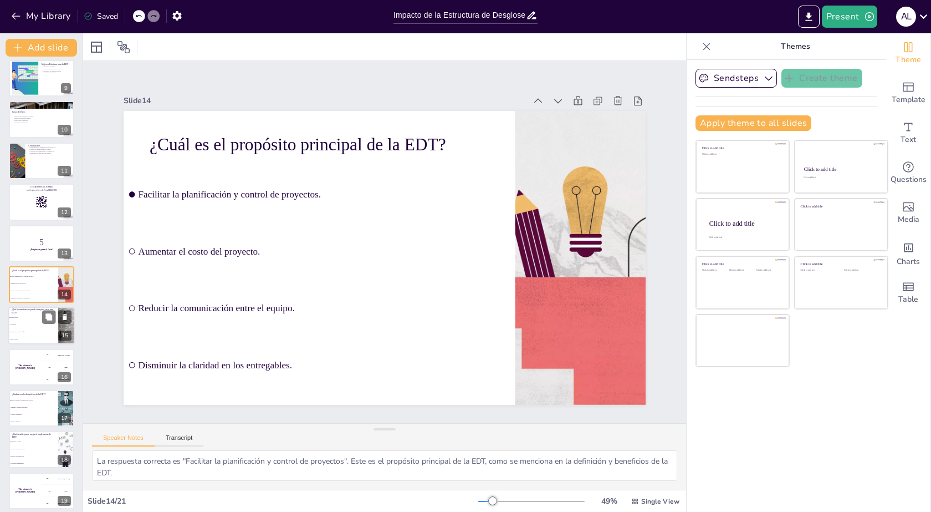
click at [25, 329] on li "Herramientas de diseño gráfico." at bounding box center [33, 332] width 50 height 7
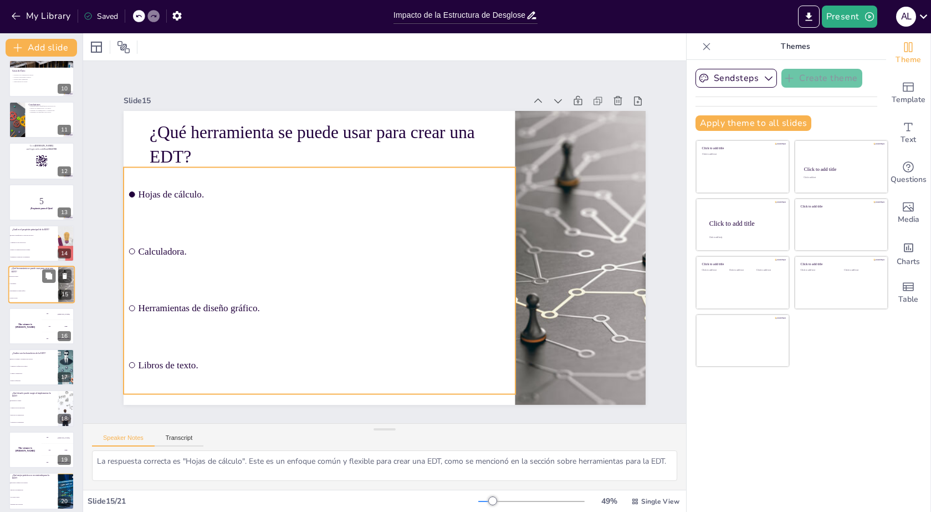
click at [22, 284] on span "Calculadora." at bounding box center [34, 284] width 48 height 2
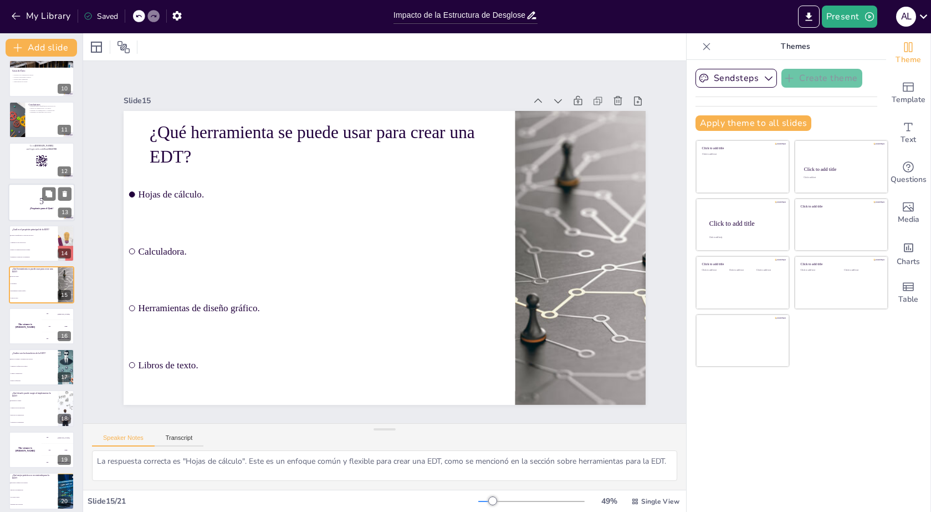
click at [38, 202] on p "5" at bounding box center [42, 201] width 60 height 12
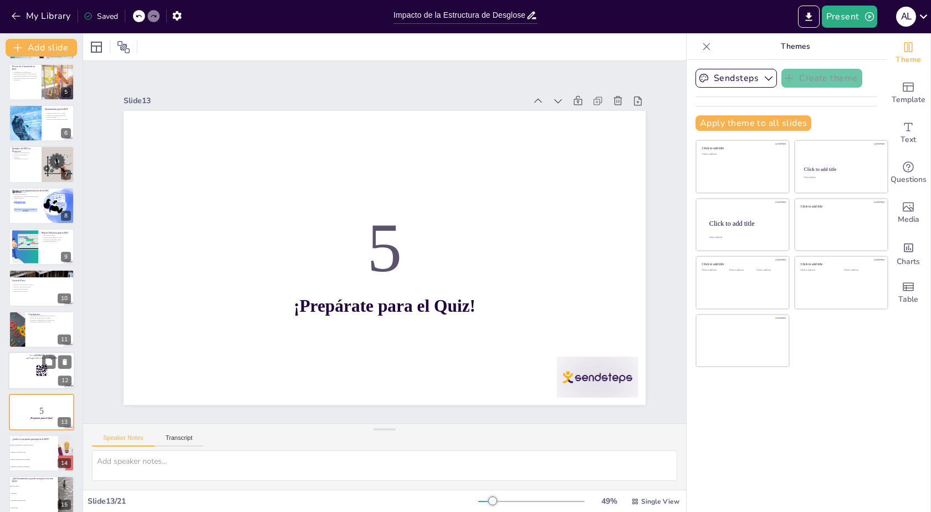
scroll to position [128, 0]
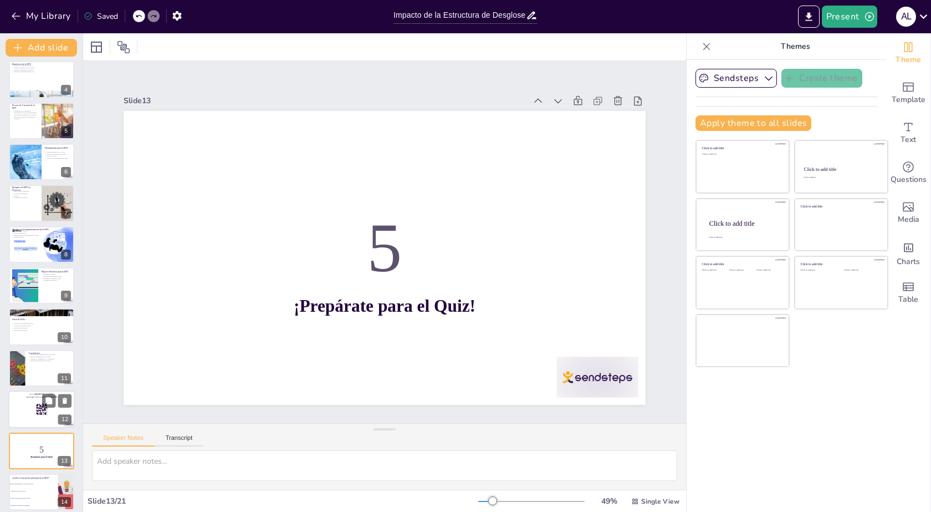
click at [33, 405] on div at bounding box center [41, 409] width 67 height 38
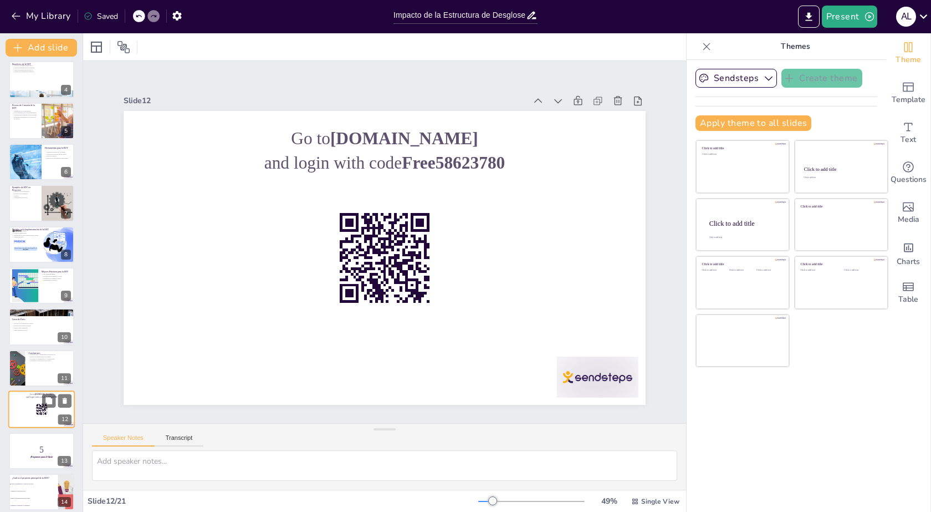
scroll to position [253, 0]
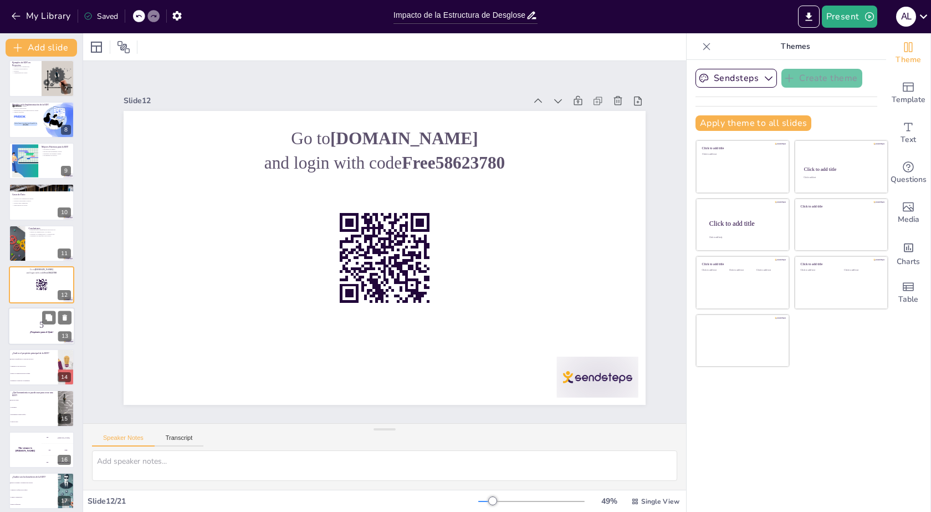
click at [27, 325] on p "5" at bounding box center [42, 324] width 60 height 12
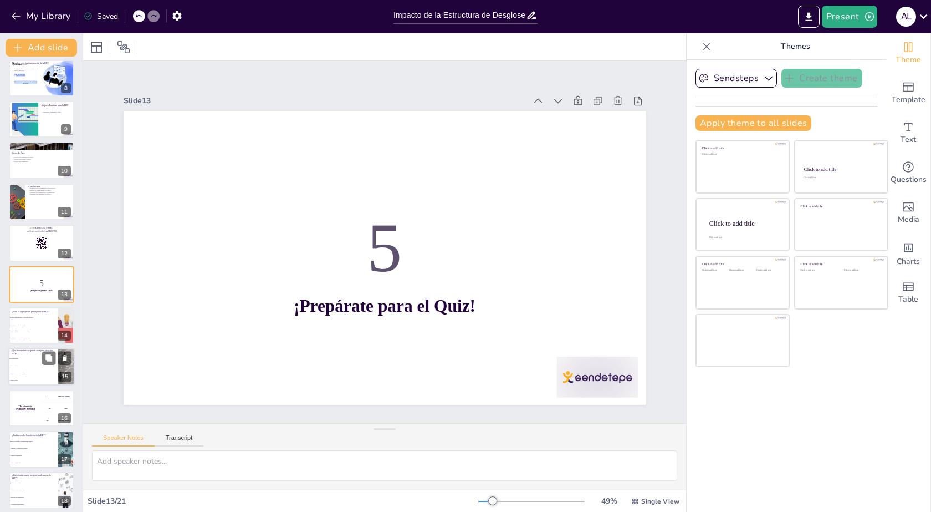
click at [28, 363] on li "Calculadora." at bounding box center [33, 366] width 50 height 7
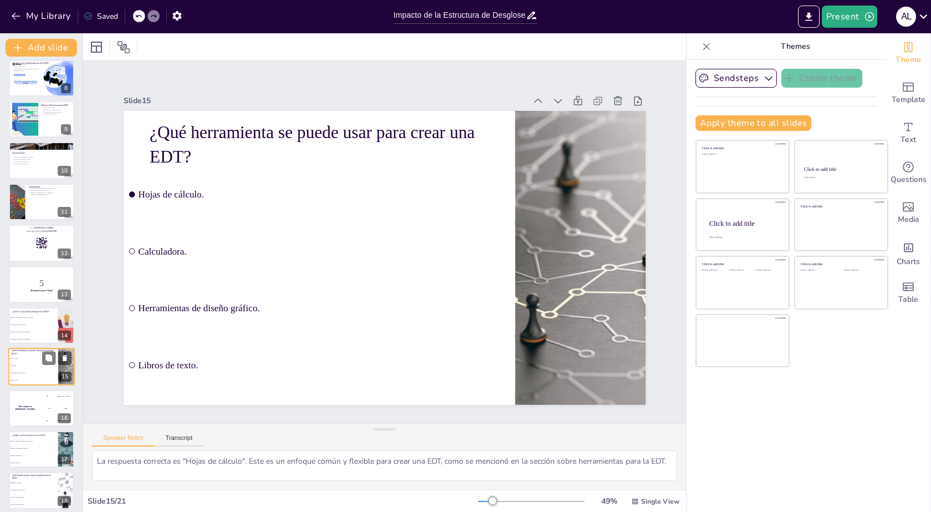
scroll to position [376, 0]
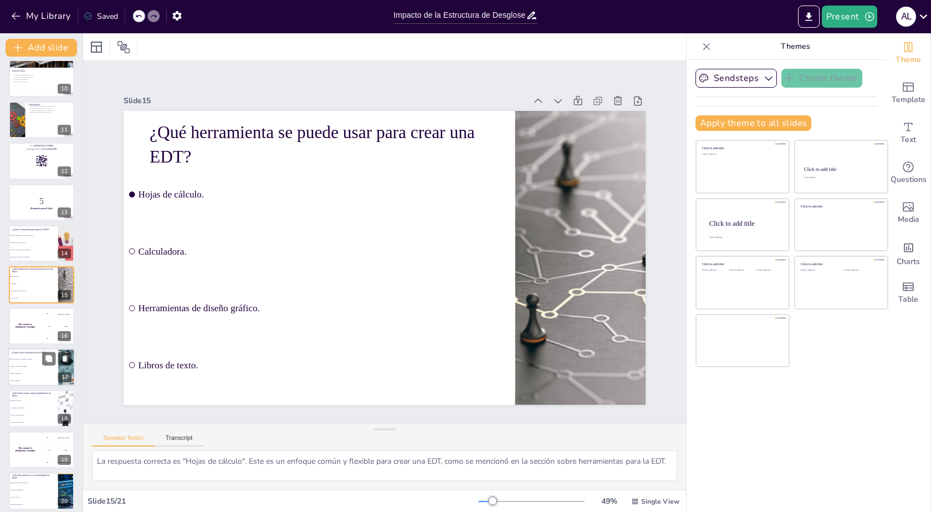
click at [22, 360] on li "Mejora la claridad y la asignación de recursos." at bounding box center [33, 358] width 50 height 7
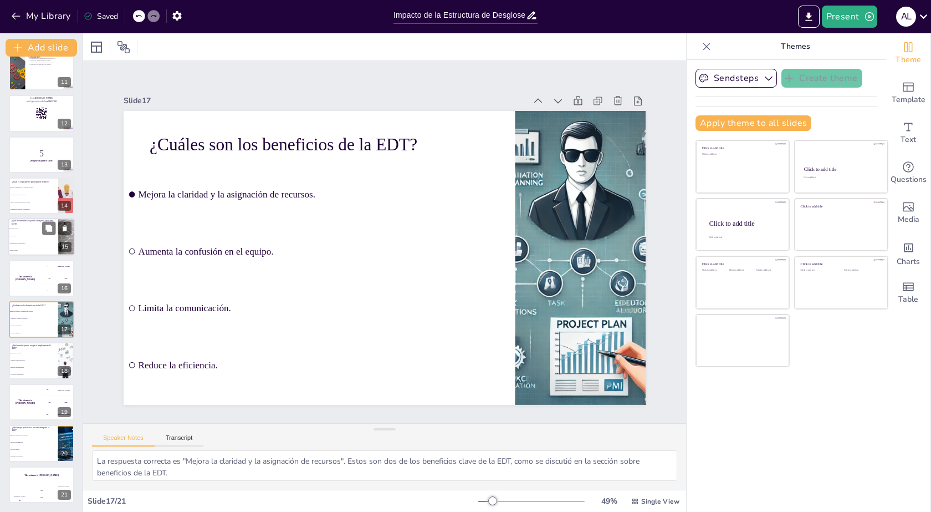
click at [25, 236] on span "Calculadora." at bounding box center [34, 237] width 48 height 2
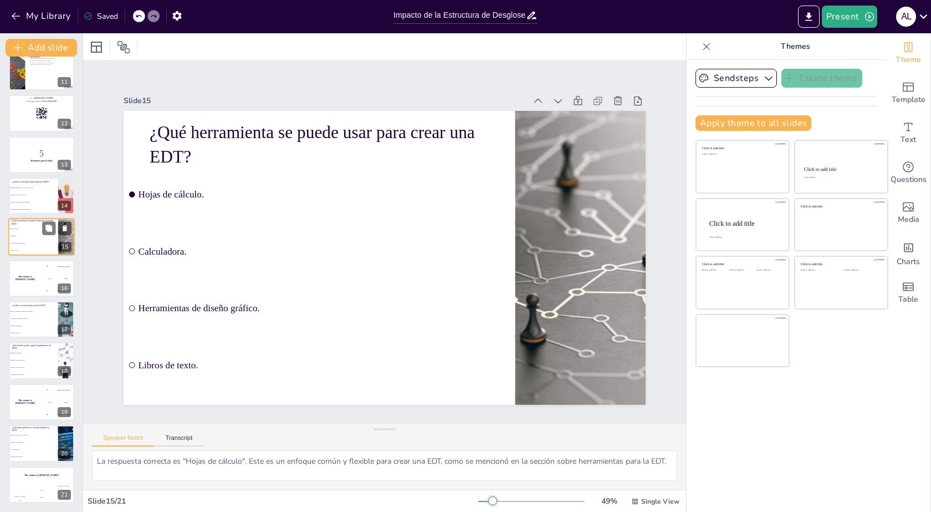
scroll to position [376, 0]
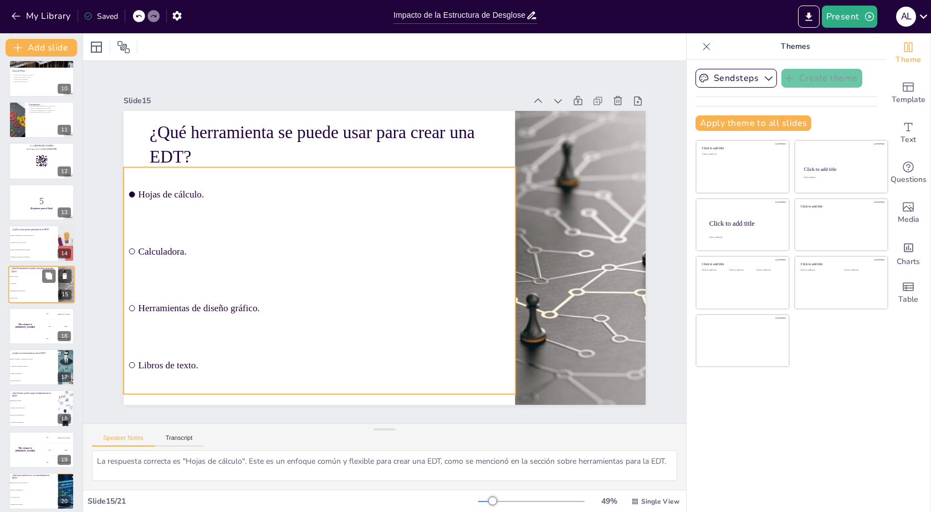
click at [26, 279] on li "Hojas de cálculo." at bounding box center [33, 276] width 50 height 7
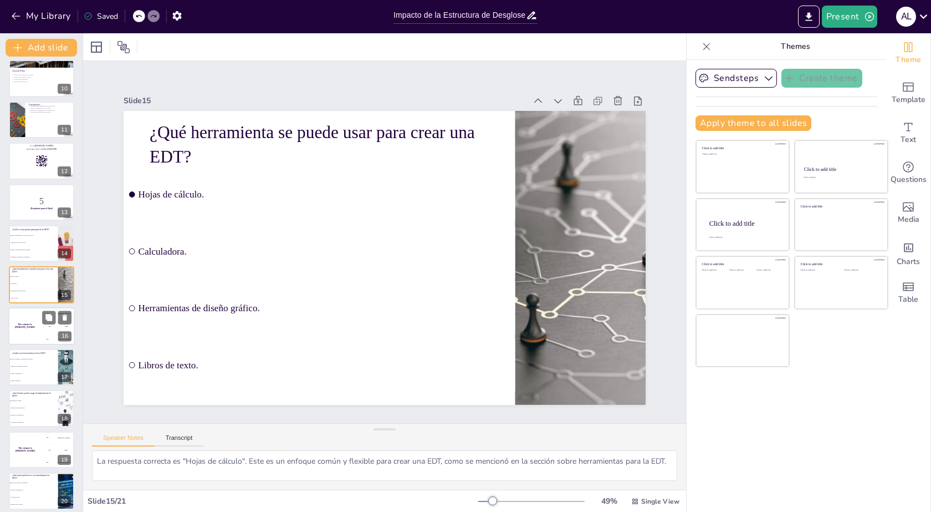
click at [25, 324] on h4 "The winner is [PERSON_NAME]" at bounding box center [24, 326] width 33 height 6
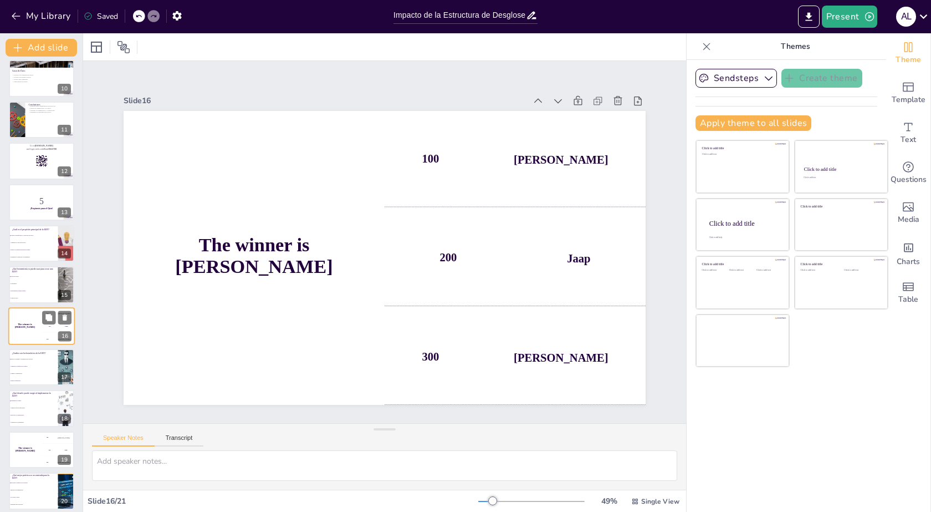
scroll to position [418, 0]
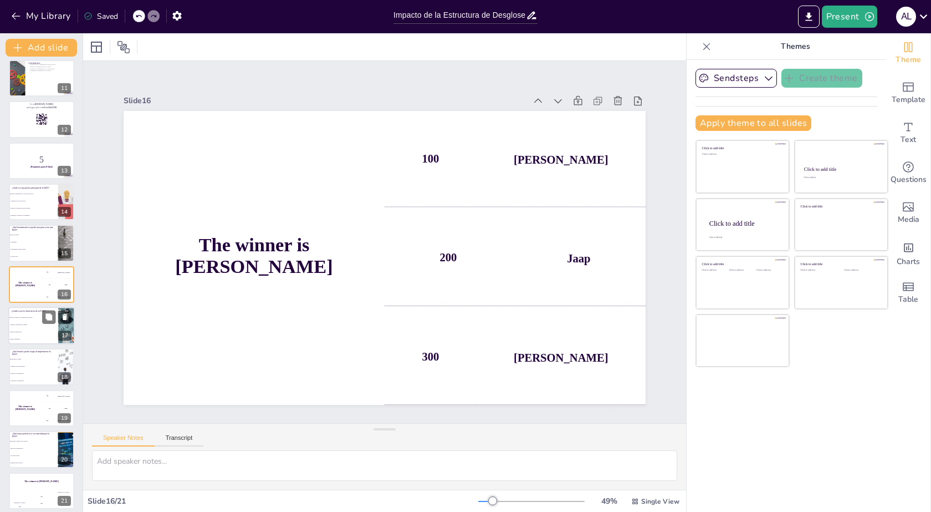
click at [25, 332] on span "Limita la comunicación." at bounding box center [34, 332] width 48 height 2
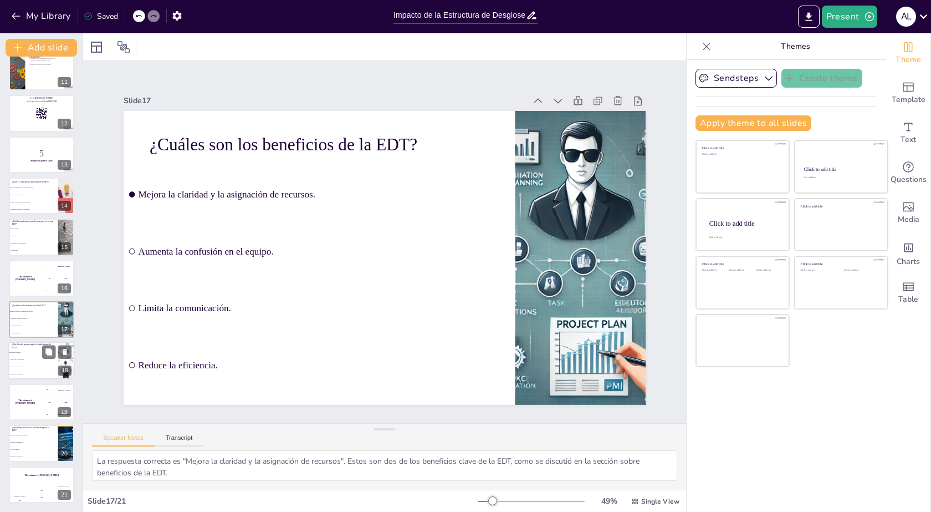
click at [26, 367] on span "Mejora de la comunicación." at bounding box center [34, 367] width 48 height 2
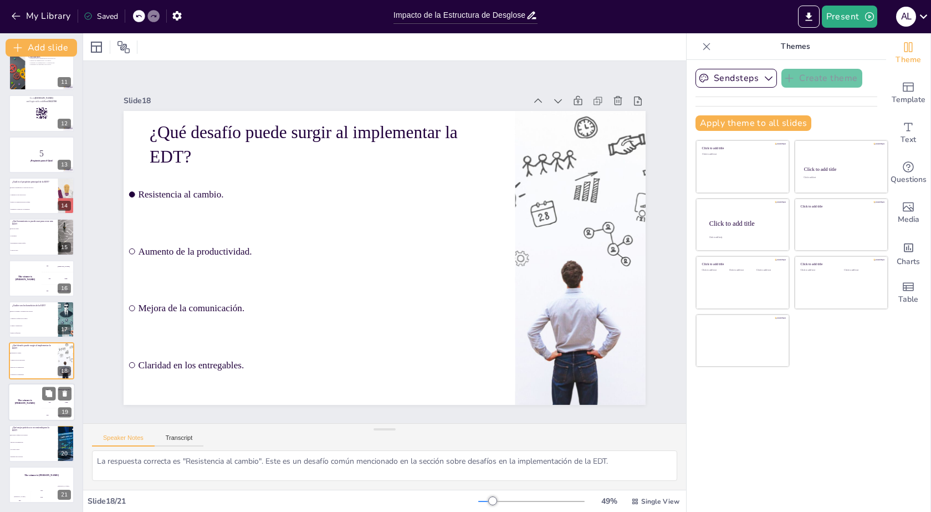
click at [25, 395] on div "The winner is [PERSON_NAME]" at bounding box center [24, 402] width 33 height 38
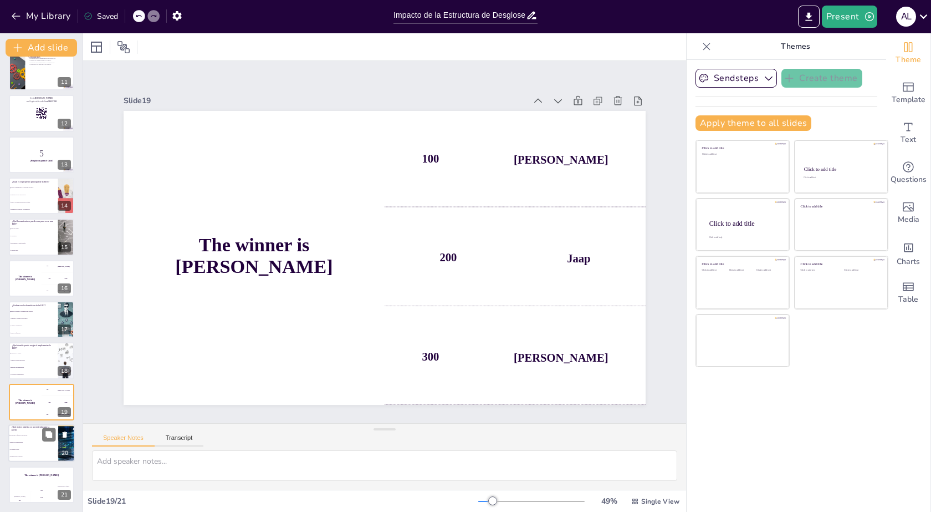
click at [26, 435] on span "Involucrar al equipo en su creación." at bounding box center [34, 435] width 48 height 2
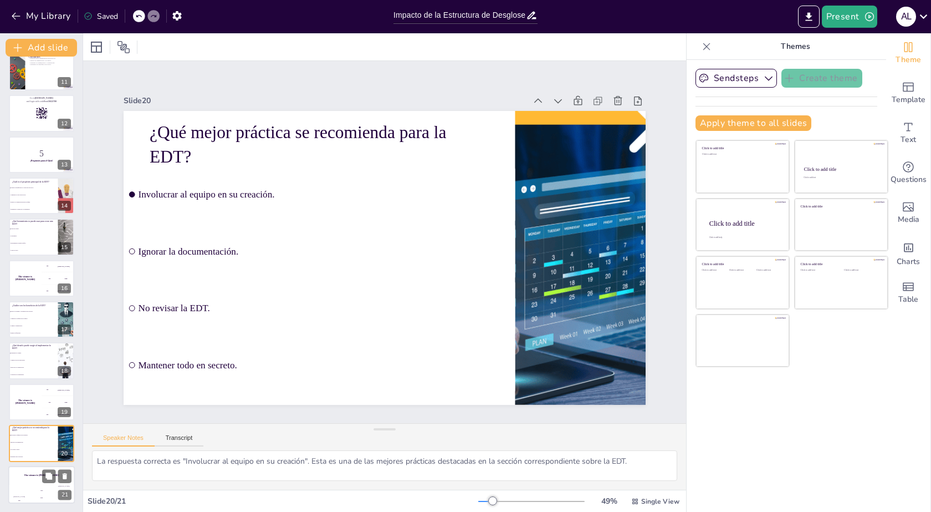
click at [24, 478] on div "The winner is [PERSON_NAME]" at bounding box center [41, 475] width 67 height 19
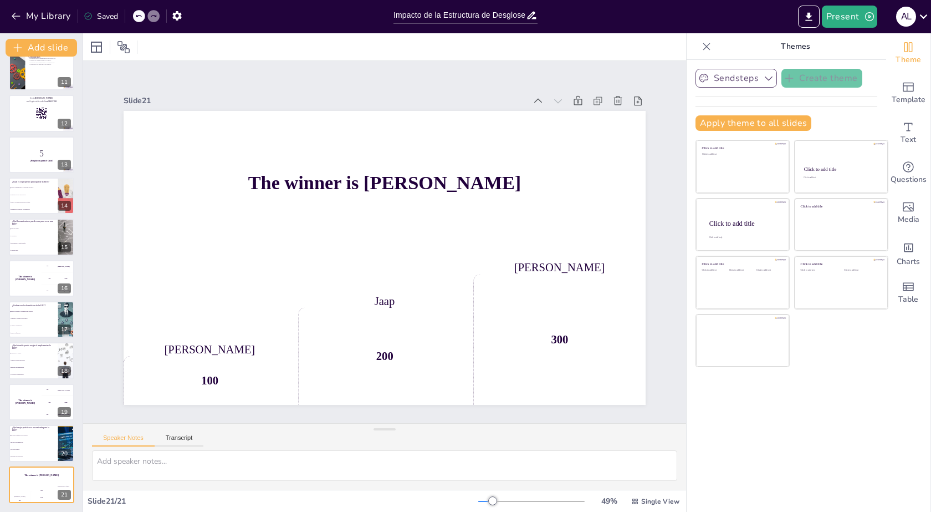
click at [757, 72] on button "Sendsteps" at bounding box center [736, 78] width 81 height 19
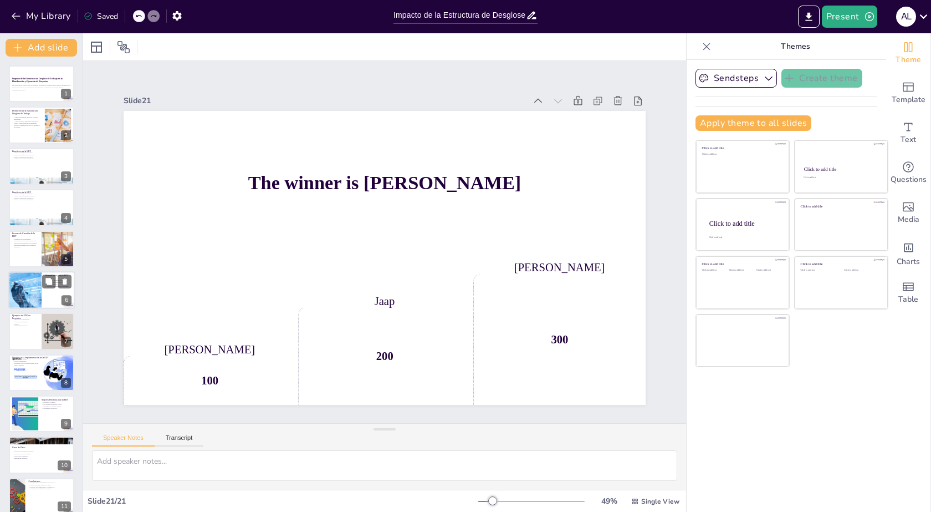
scroll to position [0, 0]
